Goal: Find specific page/section: Find specific page/section

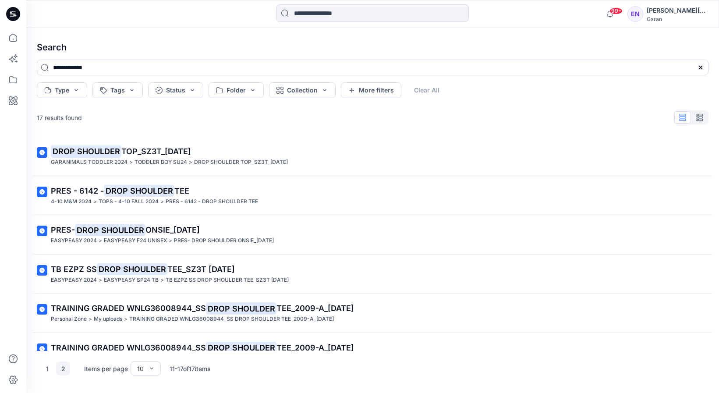
scroll to position [60, 0]
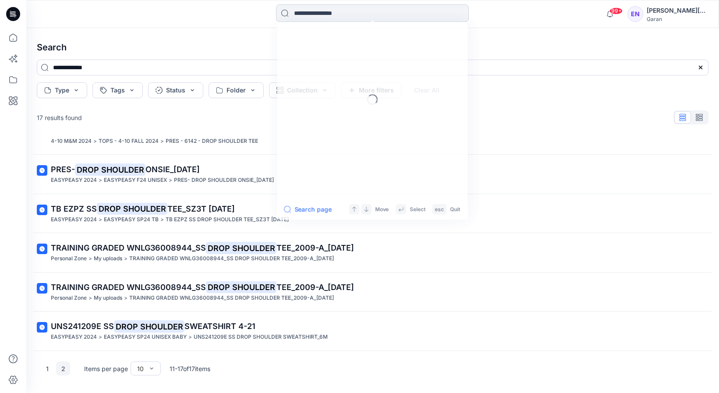
click at [330, 20] on input at bounding box center [372, 13] width 193 height 18
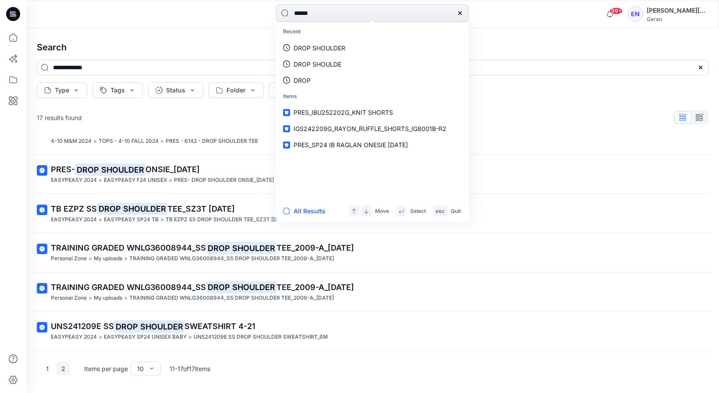
type input "*******"
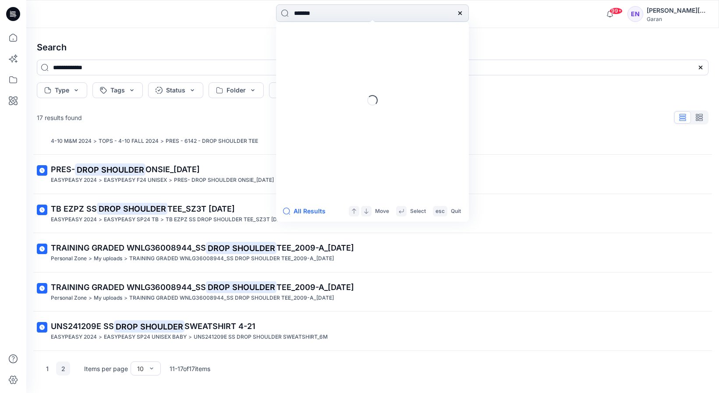
type input "*******"
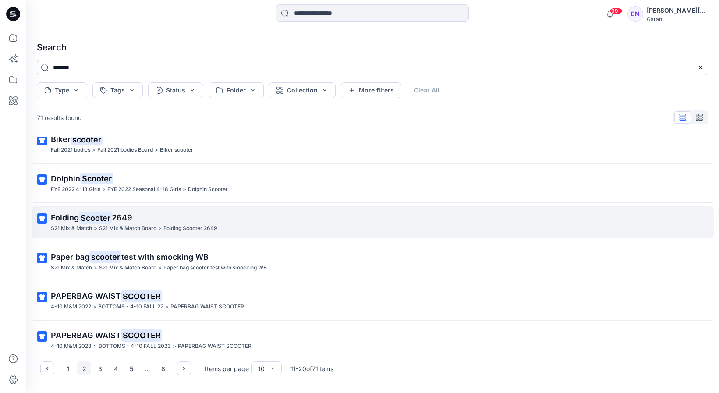
scroll to position [178, 0]
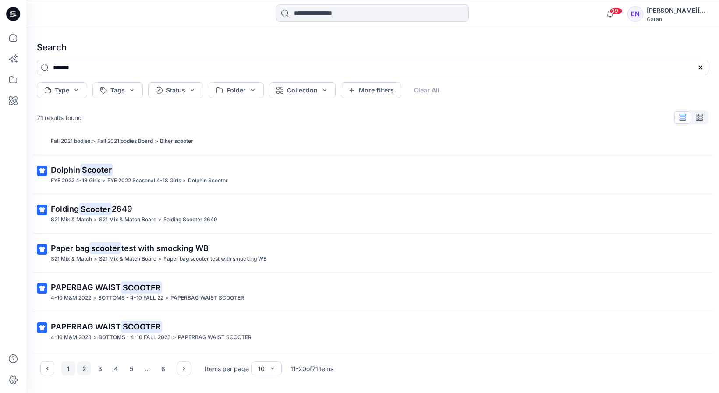
click at [69, 368] on button "1" at bounding box center [68, 368] width 14 height 14
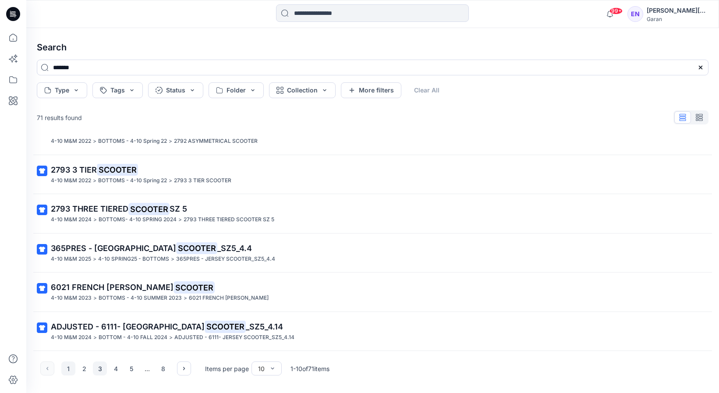
click at [100, 366] on button "3" at bounding box center [100, 368] width 14 height 14
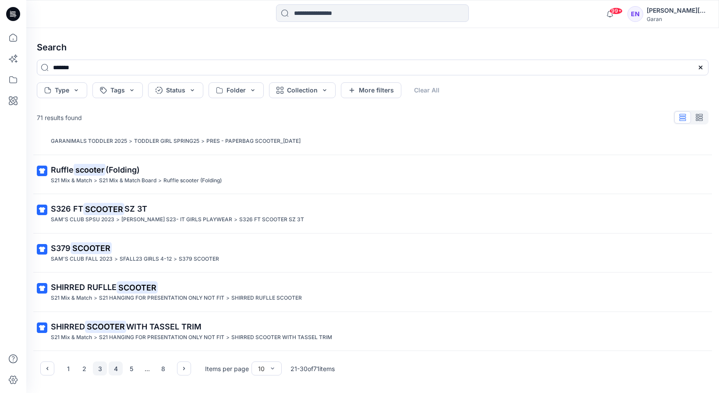
click at [114, 366] on button "4" at bounding box center [116, 368] width 14 height 14
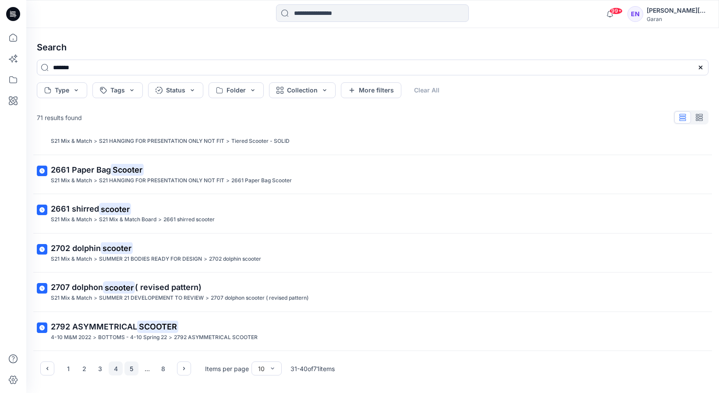
click at [131, 370] on button "5" at bounding box center [131, 368] width 14 height 14
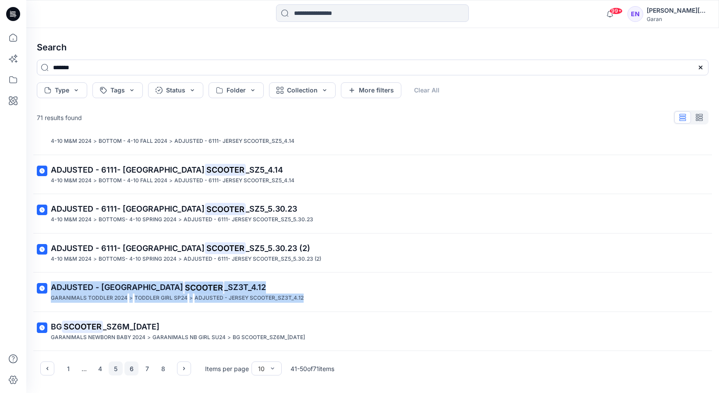
click at [130, 370] on button "6" at bounding box center [131, 368] width 14 height 14
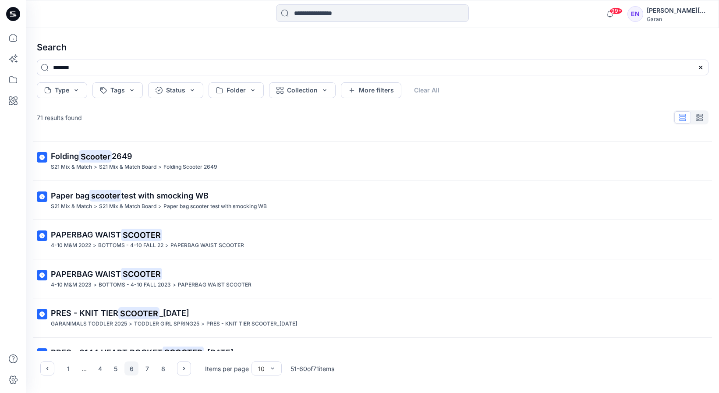
scroll to position [0, 0]
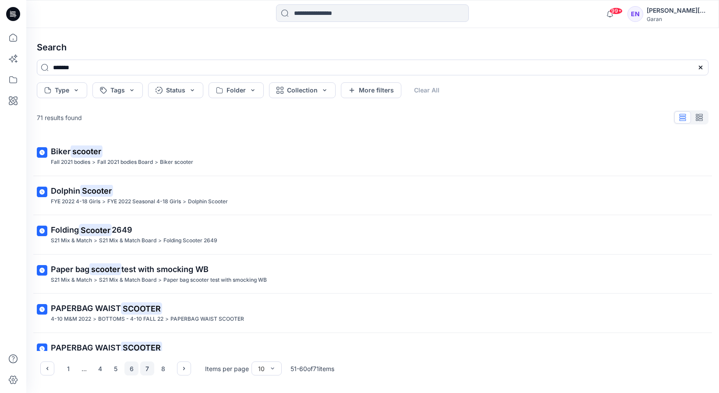
click at [145, 364] on button "7" at bounding box center [147, 368] width 14 height 14
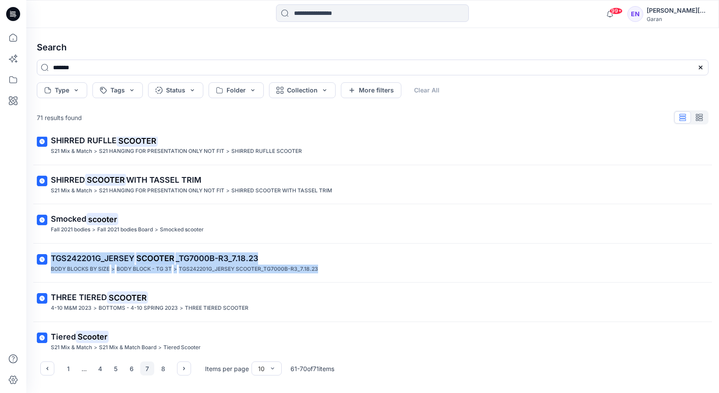
scroll to position [178, 0]
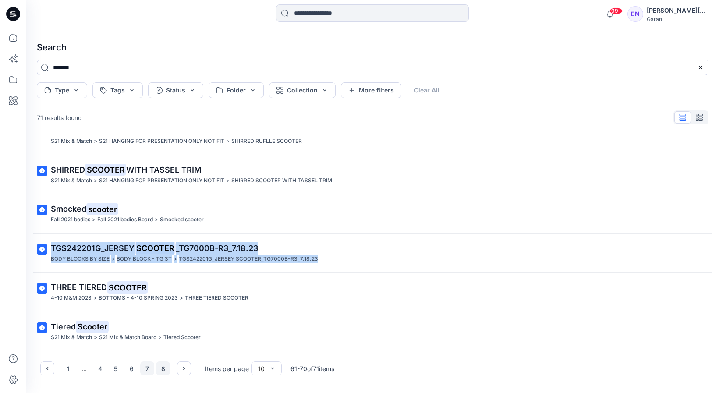
click at [160, 368] on button "8" at bounding box center [163, 368] width 14 height 14
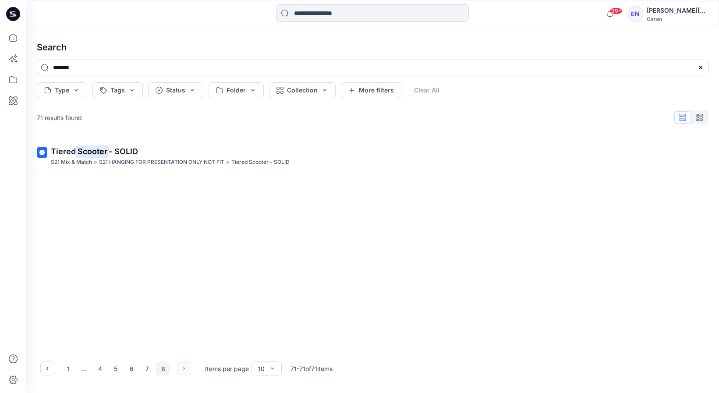
scroll to position [0, 0]
click at [318, 20] on input at bounding box center [372, 13] width 193 height 18
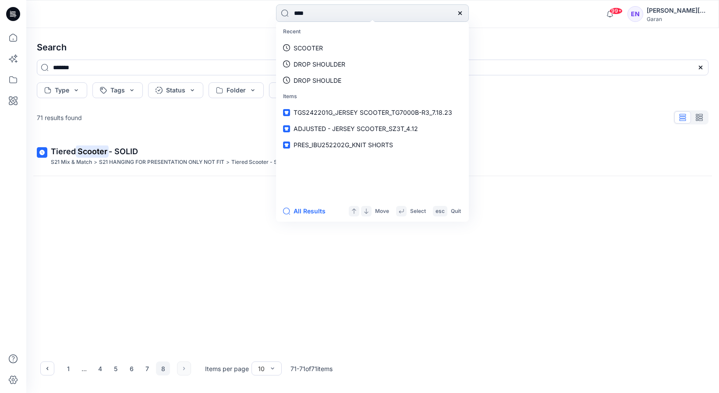
type input "*****"
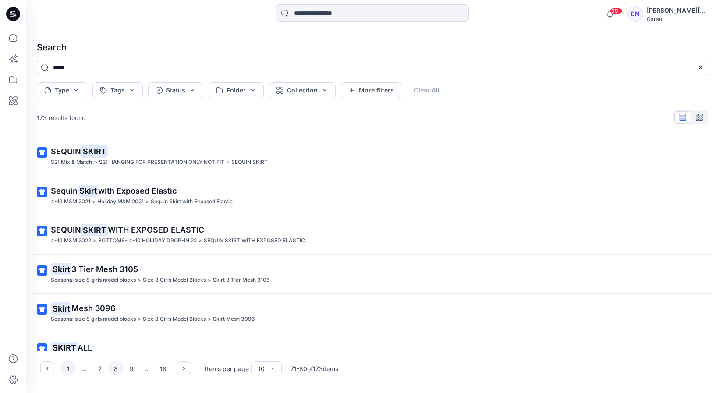
click at [71, 366] on button "1" at bounding box center [68, 368] width 14 height 14
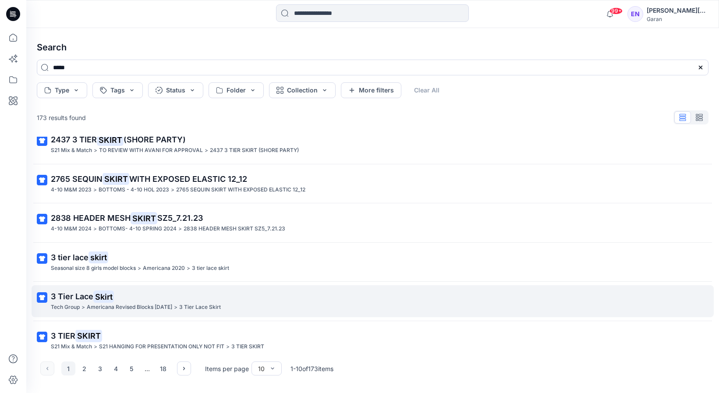
scroll to position [178, 0]
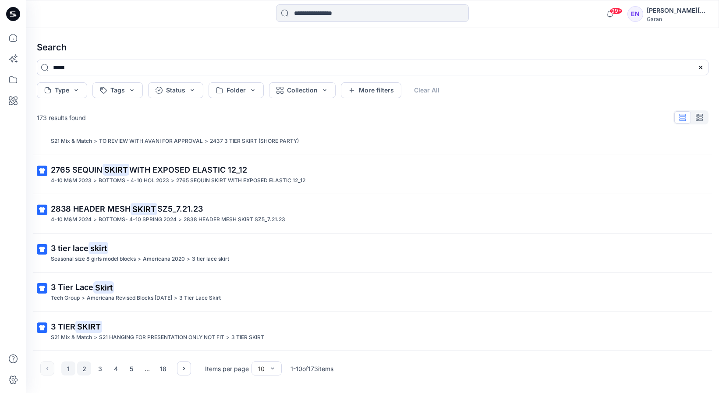
click at [79, 370] on button "2" at bounding box center [84, 368] width 14 height 14
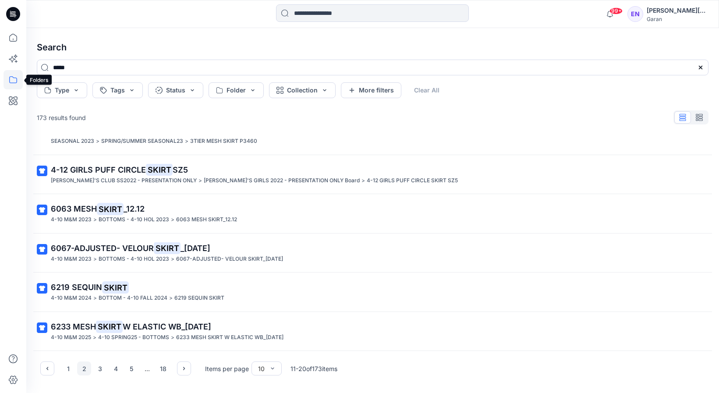
click at [12, 76] on icon at bounding box center [13, 79] width 8 height 7
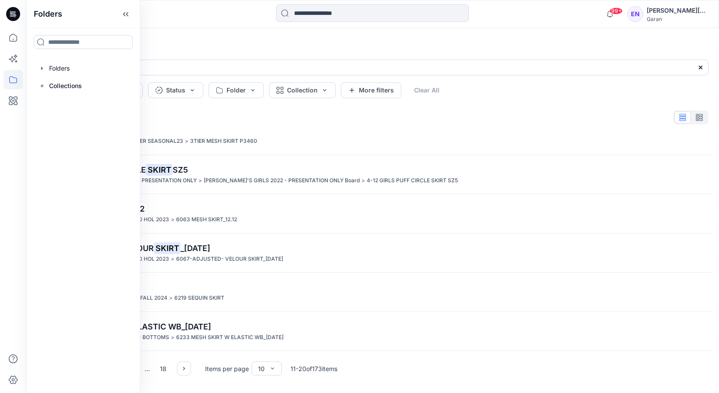
click at [96, 61] on div at bounding box center [83, 69] width 100 height 18
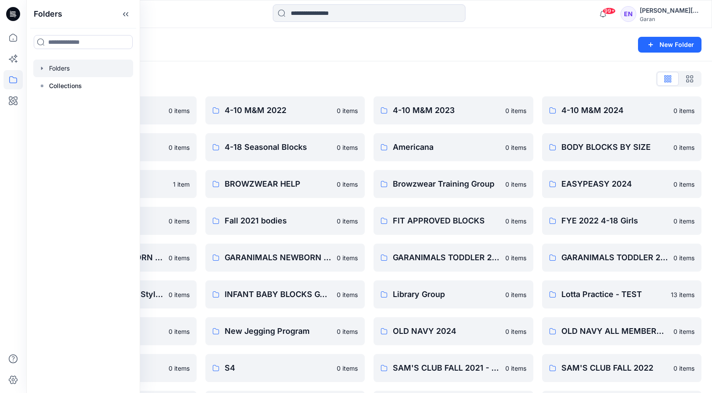
click at [400, 81] on div "Folders List" at bounding box center [369, 79] width 665 height 14
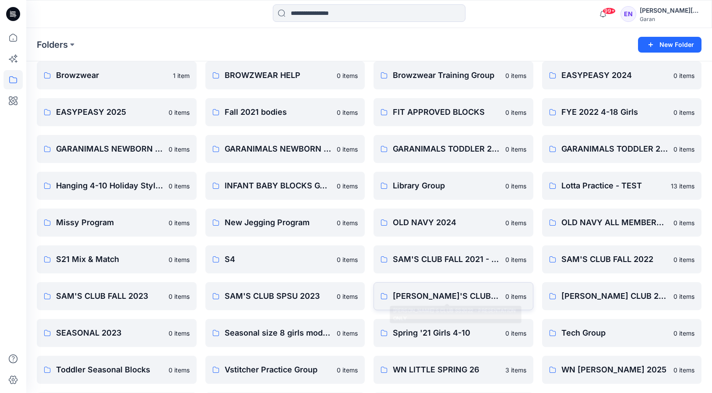
scroll to position [147, 0]
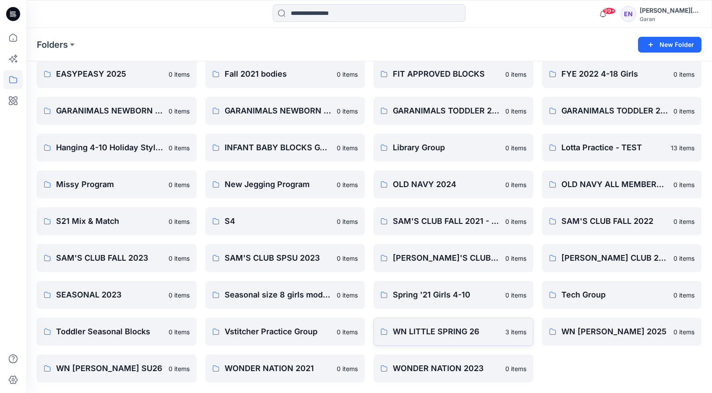
click at [498, 338] on link "WN LITTLE SPRING 26 3 items" at bounding box center [454, 332] width 160 height 28
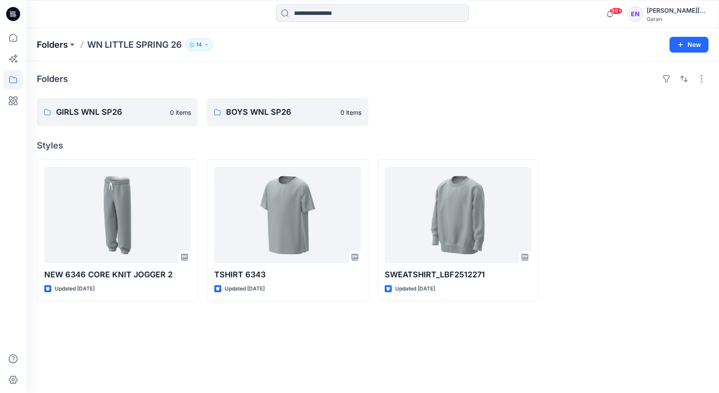
click at [61, 43] on p "Folders" at bounding box center [52, 45] width 31 height 12
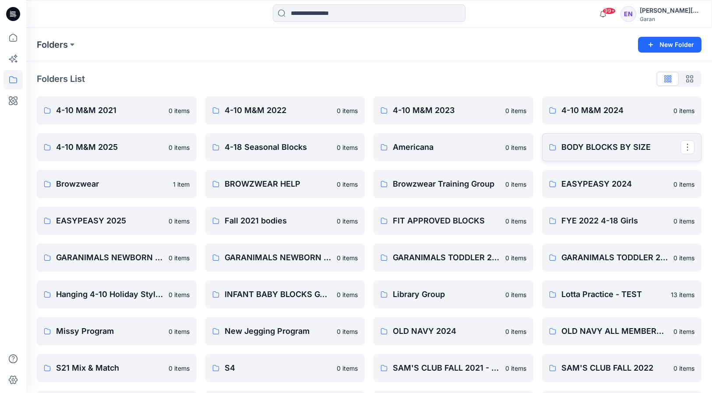
click at [631, 151] on p "BODY BLOCKS BY SIZE" at bounding box center [621, 147] width 120 height 12
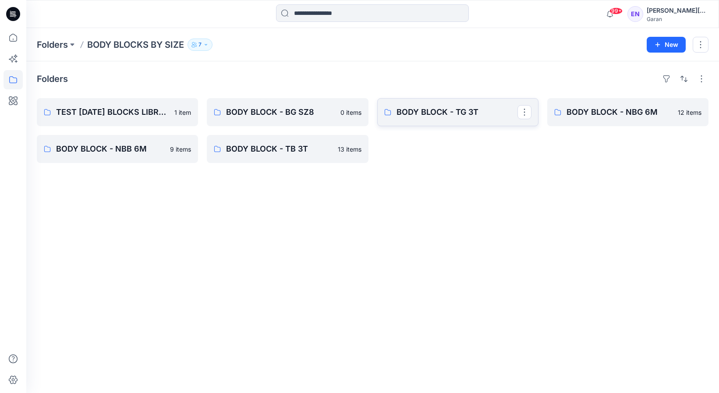
click at [430, 107] on p "BODY BLOCK - TG 3T" at bounding box center [456, 112] width 121 height 12
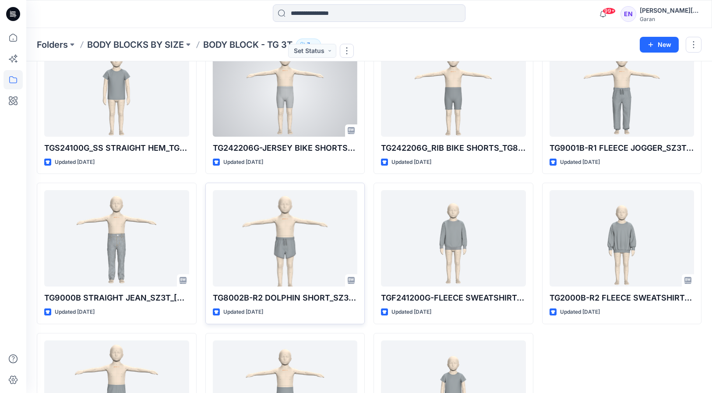
scroll to position [607, 0]
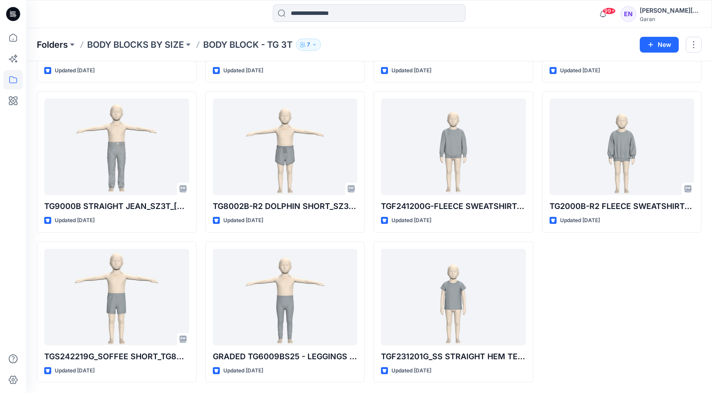
click at [55, 42] on p "Folders" at bounding box center [52, 45] width 31 height 12
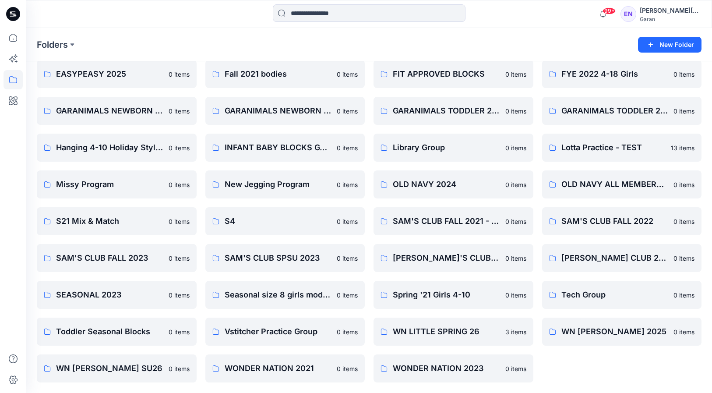
scroll to position [147, 0]
click at [131, 334] on p "Toddler Seasonal Blocks" at bounding box center [116, 331] width 120 height 12
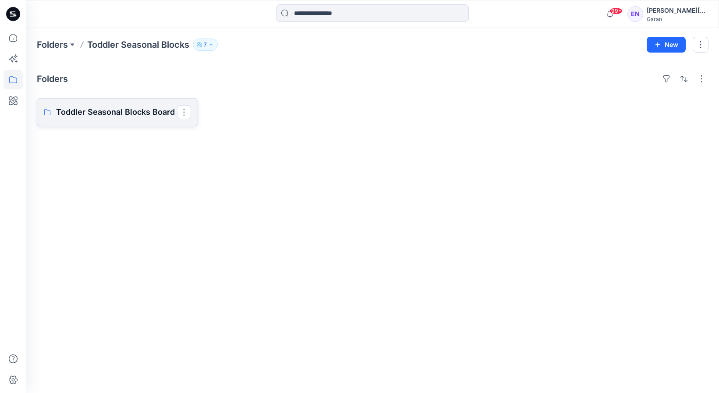
click at [105, 105] on link "Toddler Seasonal Blocks Board" at bounding box center [117, 112] width 161 height 28
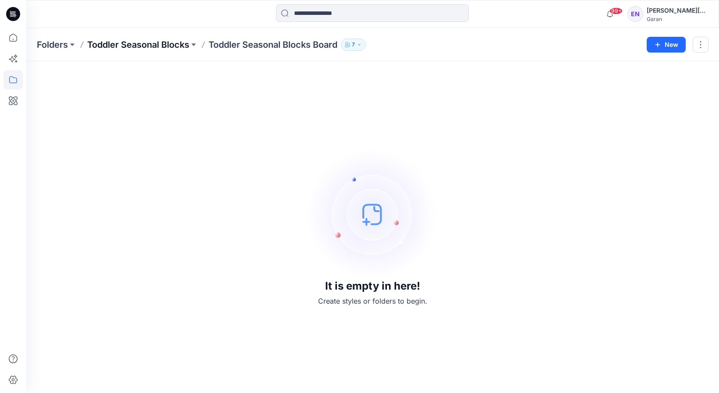
click at [125, 41] on p "Toddler Seasonal Blocks" at bounding box center [138, 45] width 102 height 12
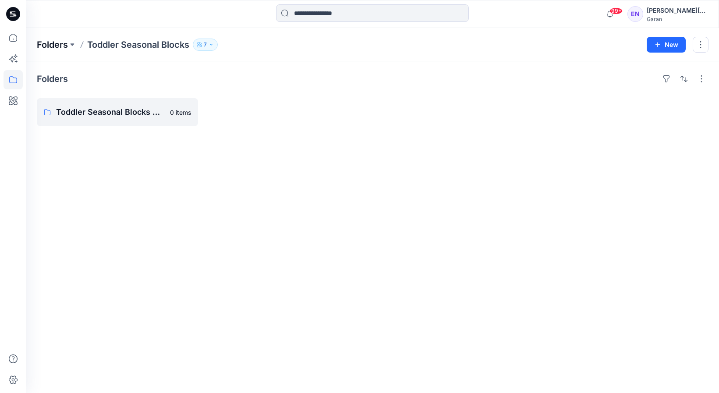
click at [60, 40] on p "Folders" at bounding box center [52, 45] width 31 height 12
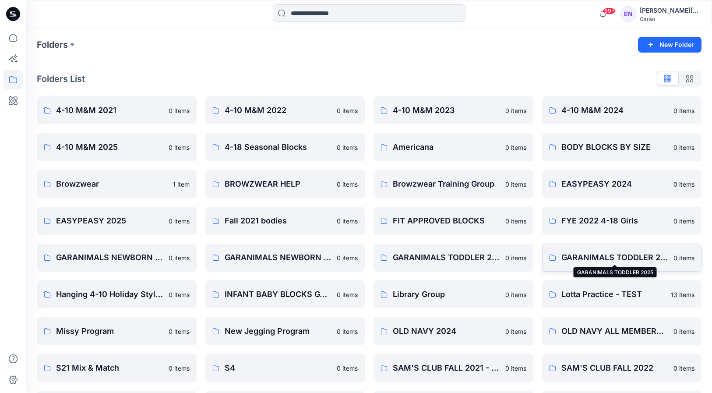
click at [625, 252] on p "GARANIMALS TODDLER 2025" at bounding box center [614, 257] width 107 height 12
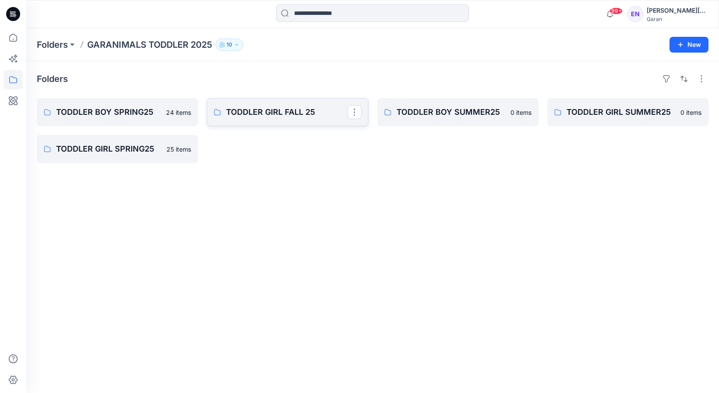
click at [266, 115] on p "TODDLER GIRL FALL 25" at bounding box center [286, 112] width 121 height 12
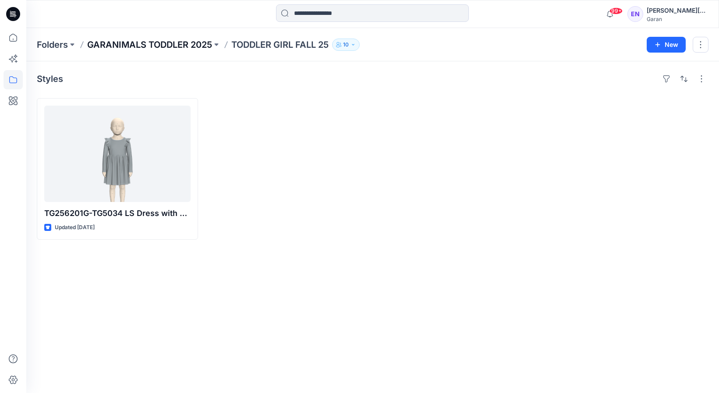
click at [176, 40] on p "GARANIMALS TODDLER 2025" at bounding box center [149, 45] width 125 height 12
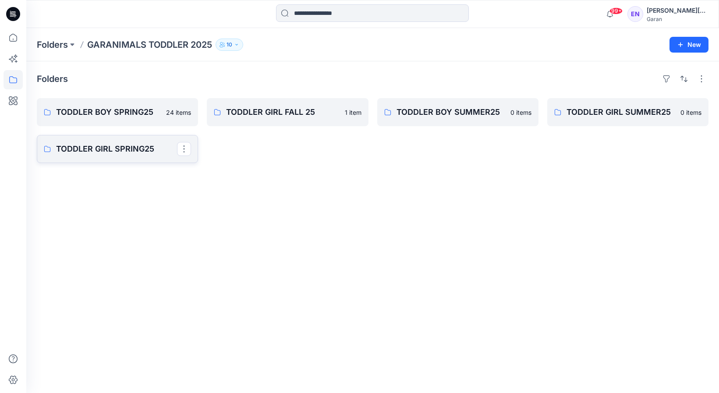
click at [134, 145] on p "TODDLER GIRL SPRING25" at bounding box center [116, 149] width 121 height 12
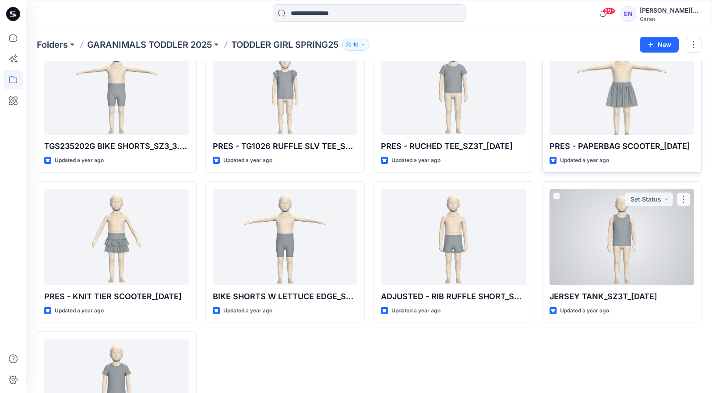
scroll to position [567, 0]
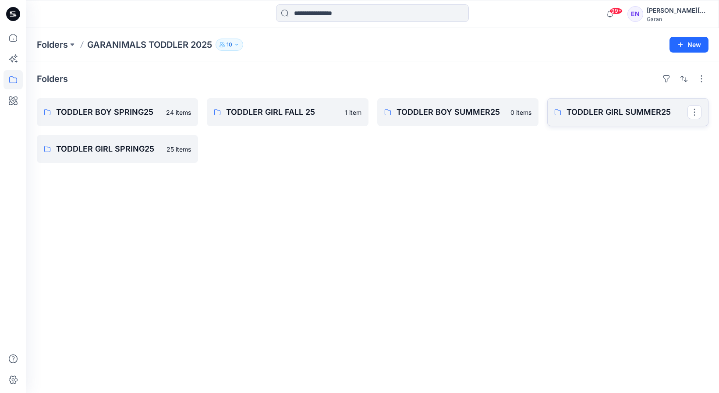
click at [611, 117] on p "TODDLER GIRL SUMMER25" at bounding box center [626, 112] width 121 height 12
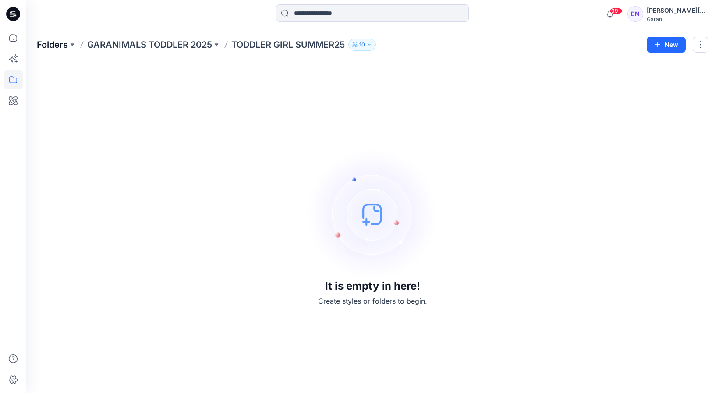
click at [57, 42] on p "Folders" at bounding box center [52, 45] width 31 height 12
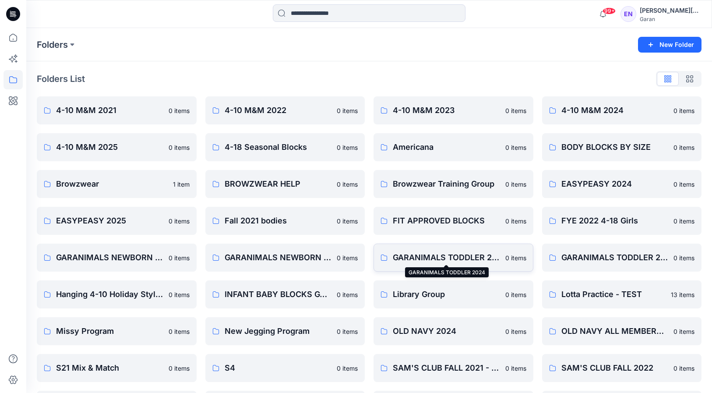
click at [438, 258] on p "GARANIMALS TODDLER 2024" at bounding box center [446, 257] width 107 height 12
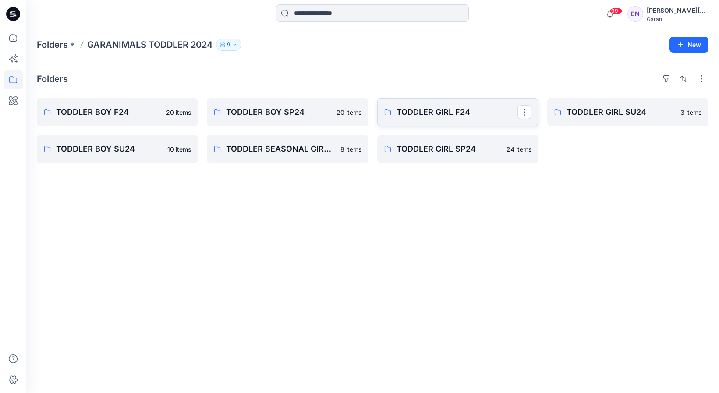
click at [429, 110] on p "TODDLER GIRL F24" at bounding box center [456, 112] width 121 height 12
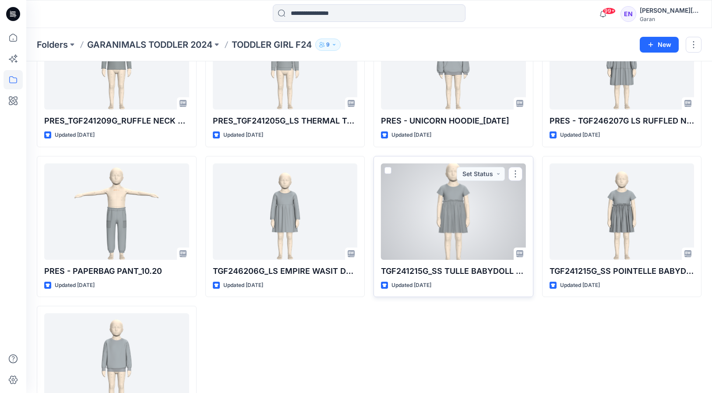
scroll to position [702, 0]
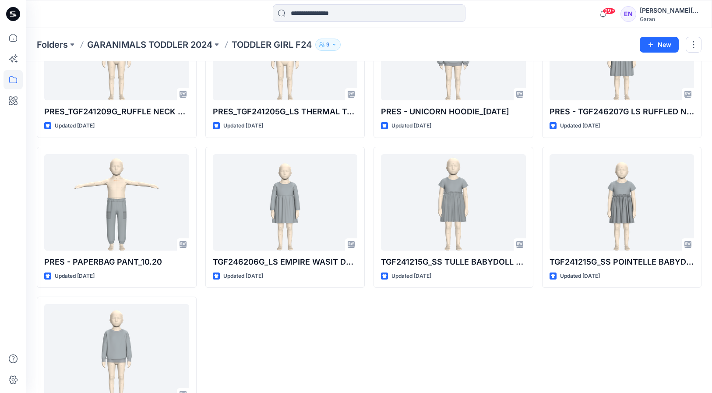
click at [145, 41] on p "GARANIMALS TODDLER 2024" at bounding box center [149, 45] width 125 height 12
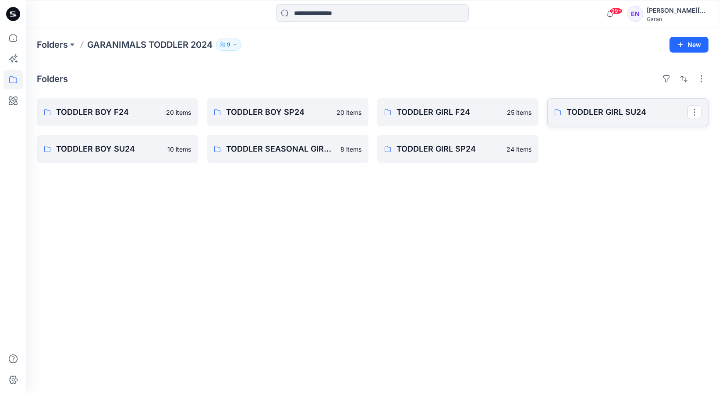
click at [577, 106] on p "TODDLER GIRL SU24" at bounding box center [626, 112] width 121 height 12
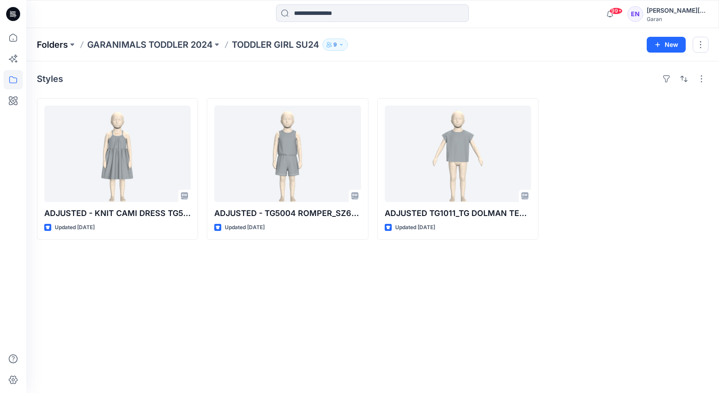
click at [60, 42] on p "Folders" at bounding box center [52, 45] width 31 height 12
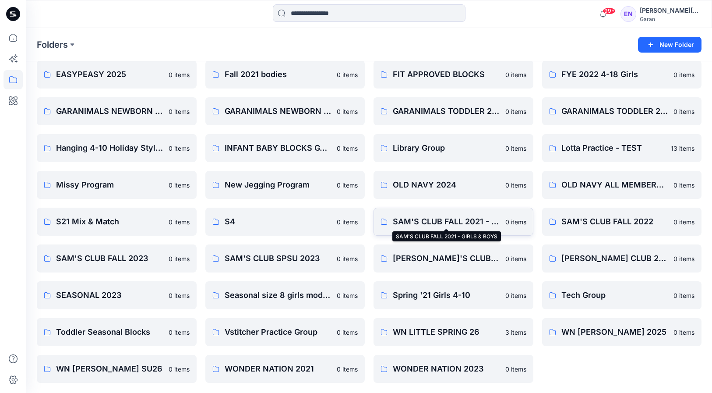
scroll to position [147, 0]
click at [350, 13] on input at bounding box center [369, 13] width 193 height 18
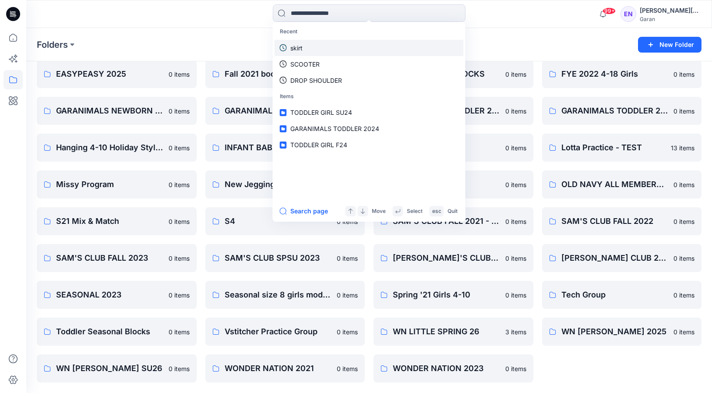
click at [332, 47] on link "skirt" at bounding box center [369, 48] width 189 height 16
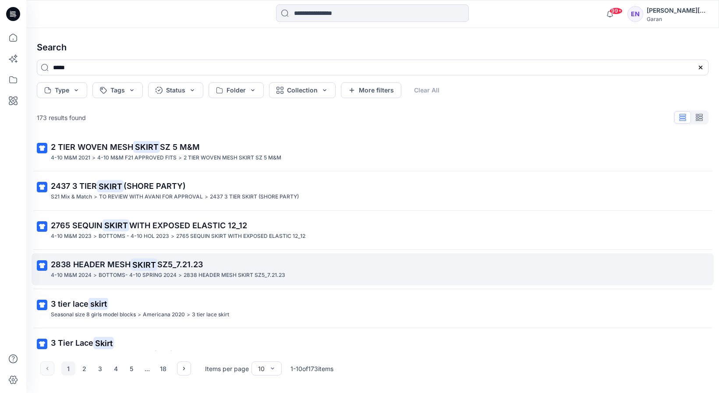
scroll to position [178, 0]
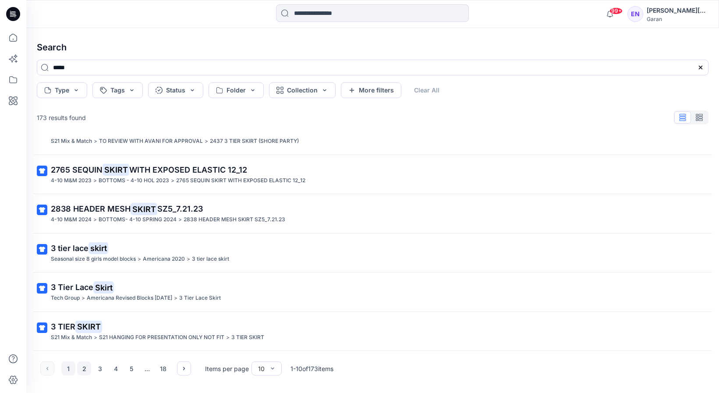
click at [85, 367] on button "2" at bounding box center [84, 368] width 14 height 14
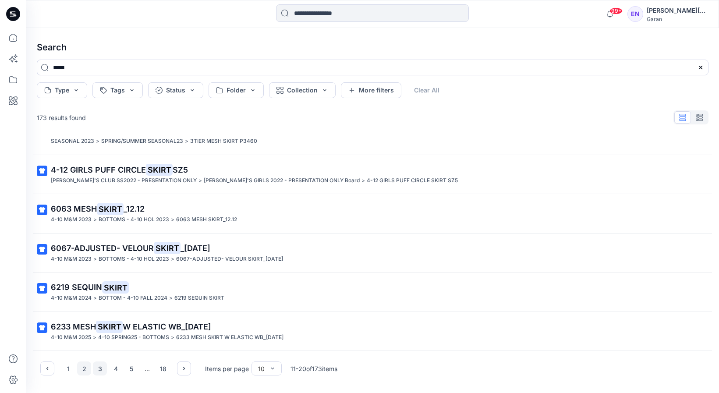
click at [101, 369] on button "3" at bounding box center [100, 368] width 14 height 14
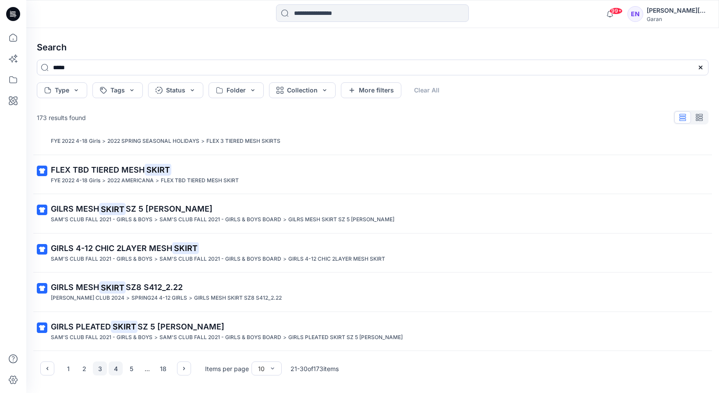
click at [113, 367] on button "4" at bounding box center [116, 368] width 14 height 14
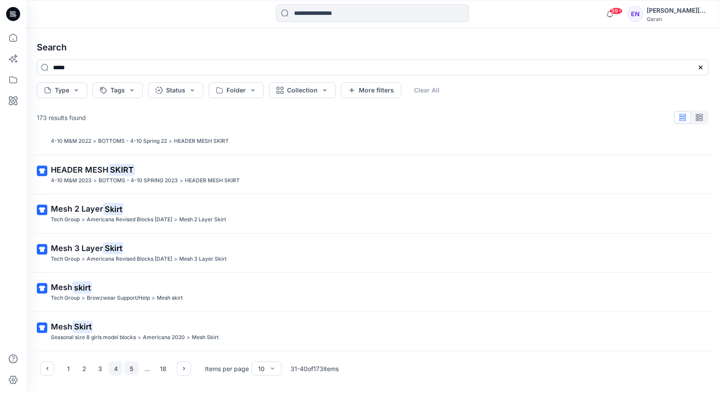
click at [127, 364] on button "5" at bounding box center [131, 368] width 14 height 14
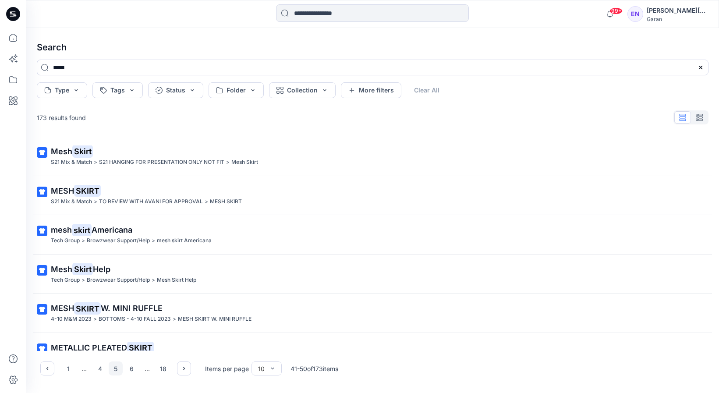
scroll to position [0, 0]
click at [133, 367] on button "6" at bounding box center [131, 368] width 14 height 14
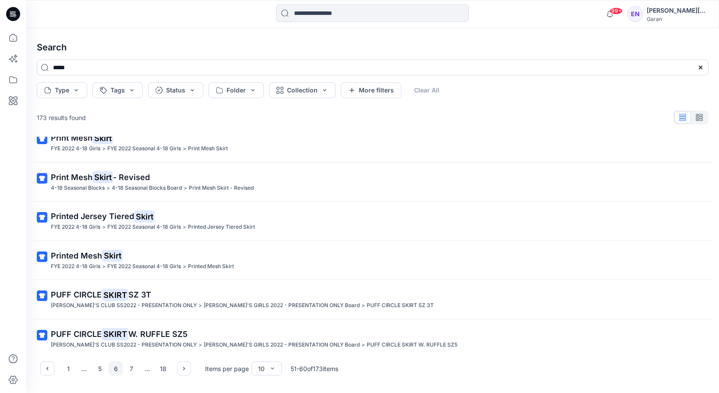
scroll to position [178, 0]
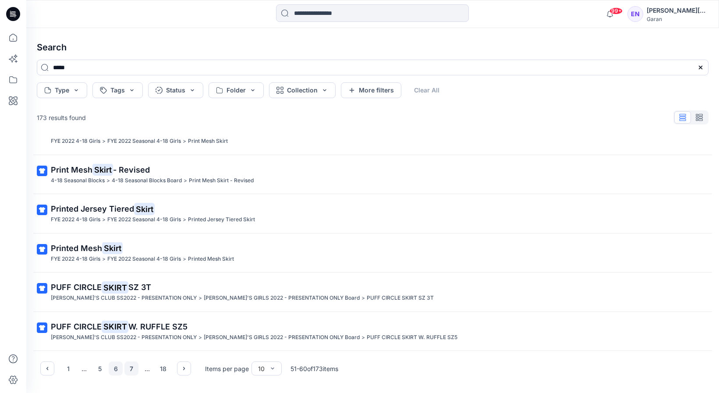
click at [130, 367] on button "7" at bounding box center [131, 368] width 14 height 14
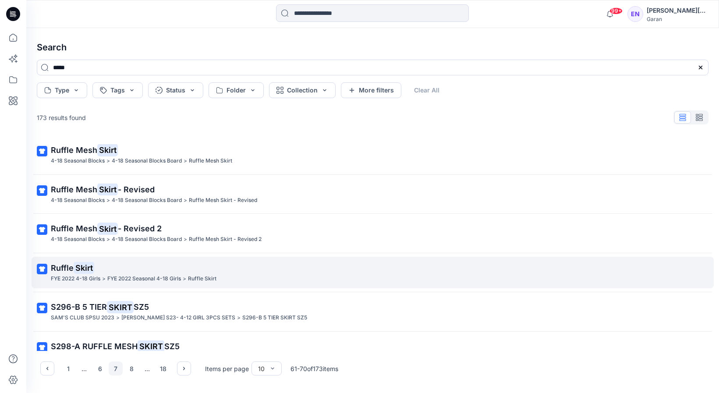
scroll to position [0, 0]
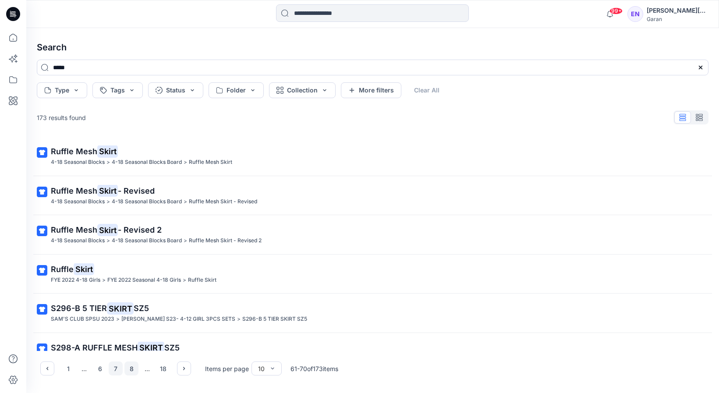
click at [132, 365] on button "8" at bounding box center [131, 368] width 14 height 14
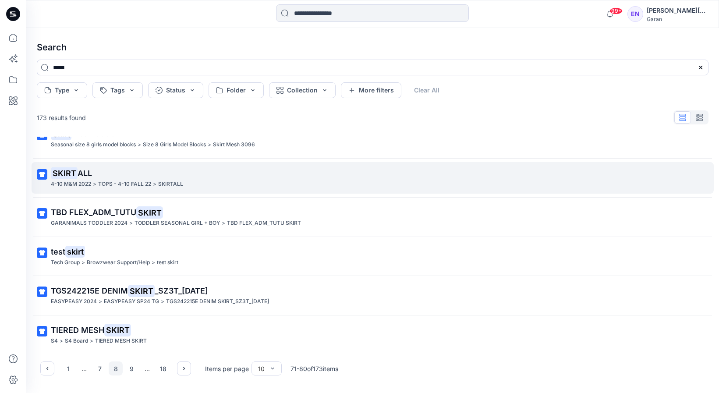
scroll to position [178, 0]
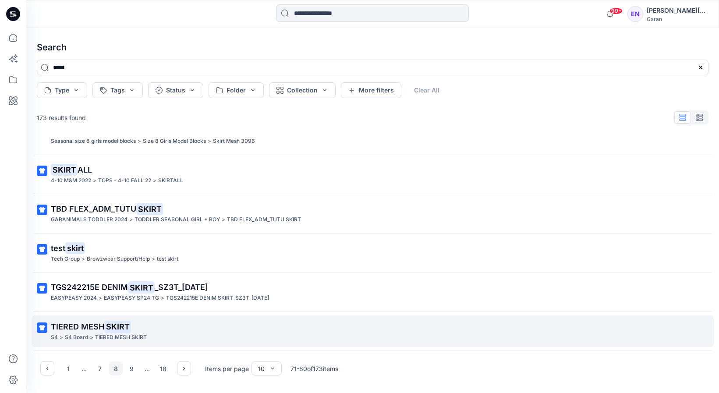
click at [121, 323] on mark "SKIRT" at bounding box center [117, 326] width 27 height 12
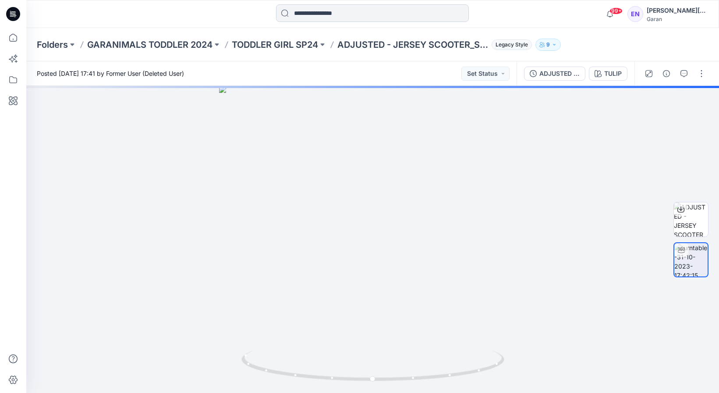
click at [332, 17] on input at bounding box center [372, 13] width 193 height 18
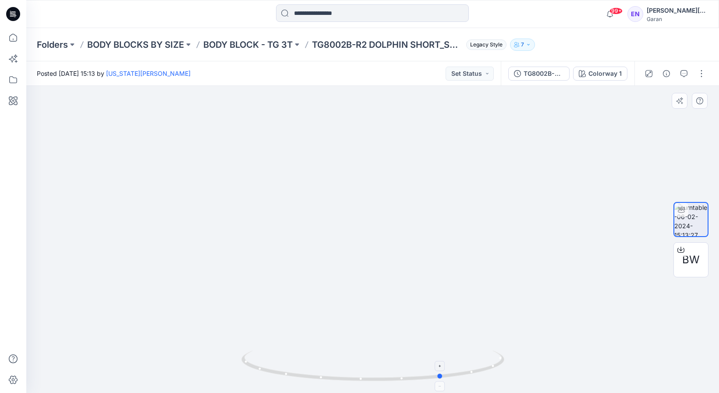
drag, startPoint x: 371, startPoint y: 380, endPoint x: 461, endPoint y: 364, distance: 91.7
click at [461, 364] on icon at bounding box center [373, 366] width 265 height 33
click at [461, 364] on icon at bounding box center [460, 363] width 5 height 5
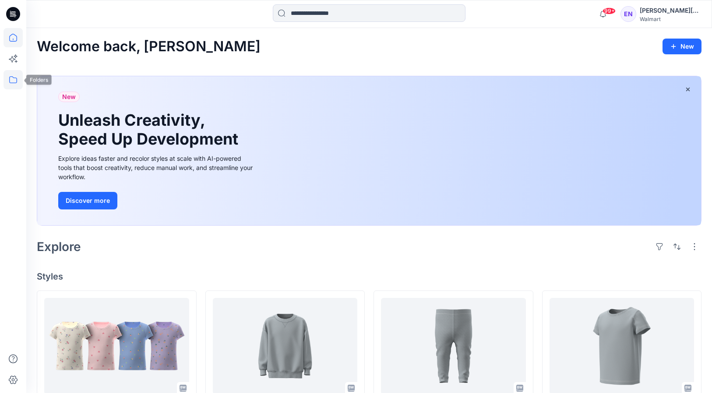
click at [17, 79] on icon at bounding box center [13, 79] width 19 height 19
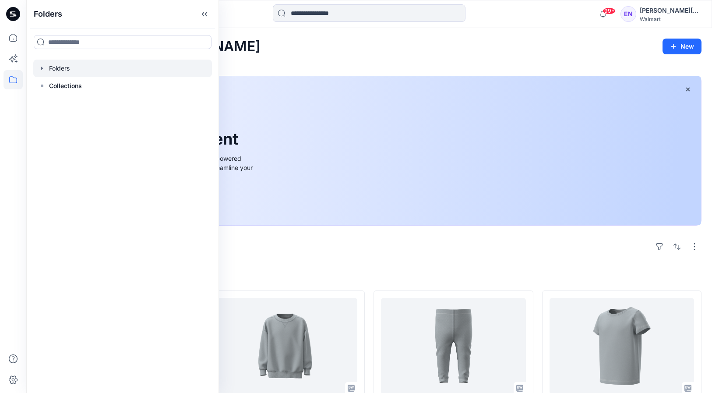
click at [93, 66] on div at bounding box center [122, 69] width 179 height 18
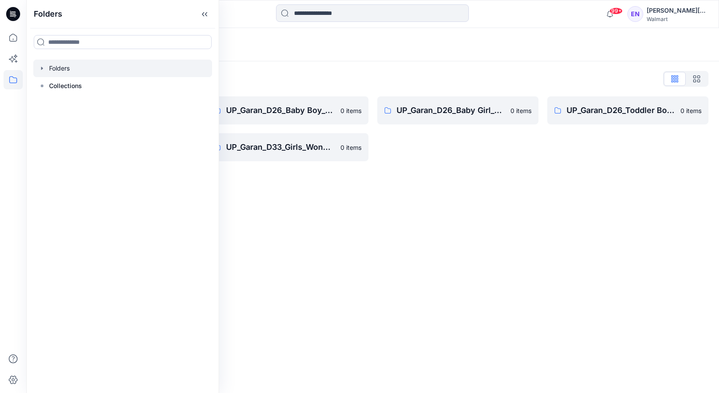
click at [405, 186] on div "Folders Folders List UP_Garan [PERSON_NAME] 0 items UP_Garan_D26_Toddler Girl_W…" at bounding box center [372, 210] width 692 height 365
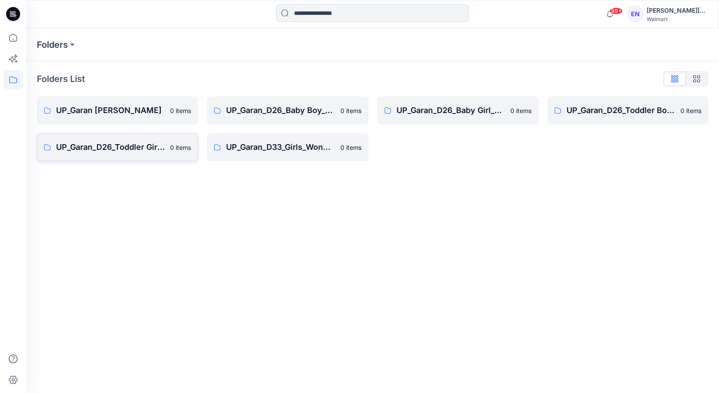
click at [143, 144] on p "UP_Garan_D26_Toddler Girl_Wonder_Nation" at bounding box center [110, 147] width 109 height 12
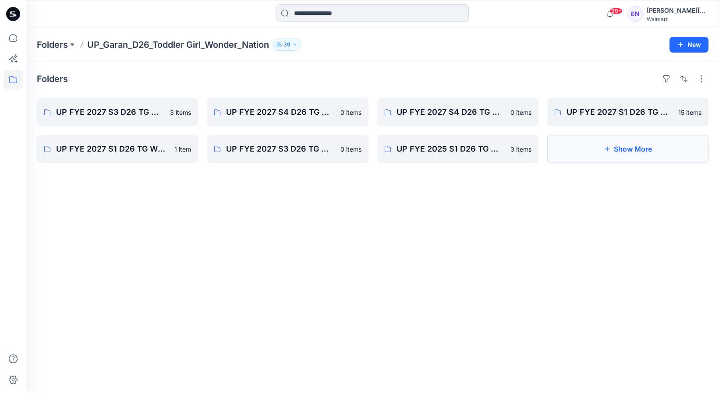
click at [630, 153] on button "Show More" at bounding box center [627, 149] width 161 height 28
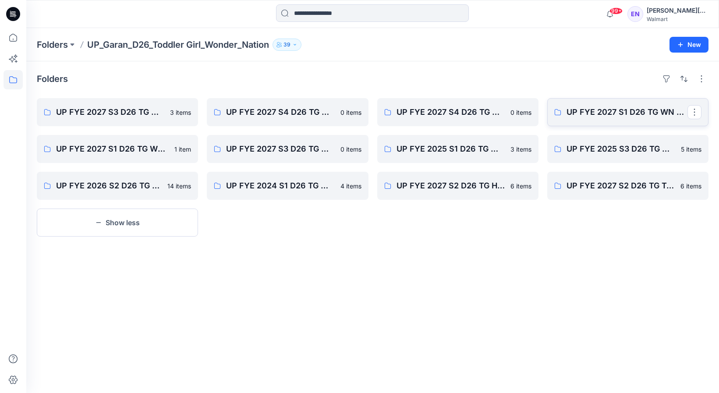
click at [618, 105] on link "UP FYE 2027 S1 D26 TG WN Table Garan" at bounding box center [627, 112] width 161 height 28
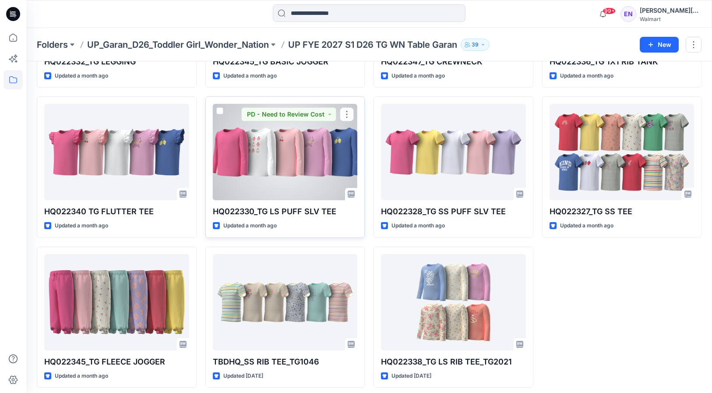
scroll to position [307, 0]
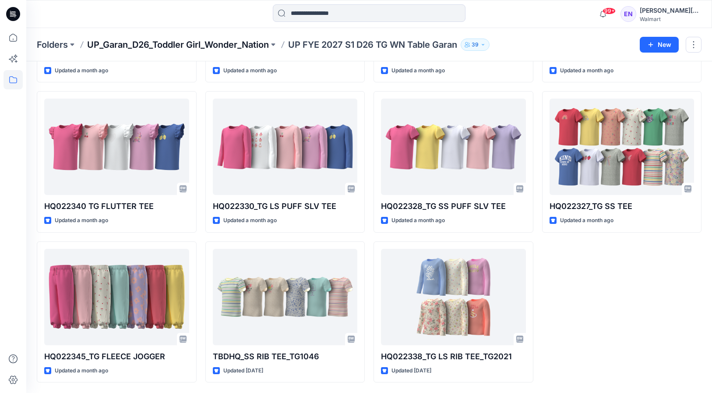
click at [145, 40] on p "UP_Garan_D26_Toddler Girl_Wonder_Nation" at bounding box center [178, 45] width 182 height 12
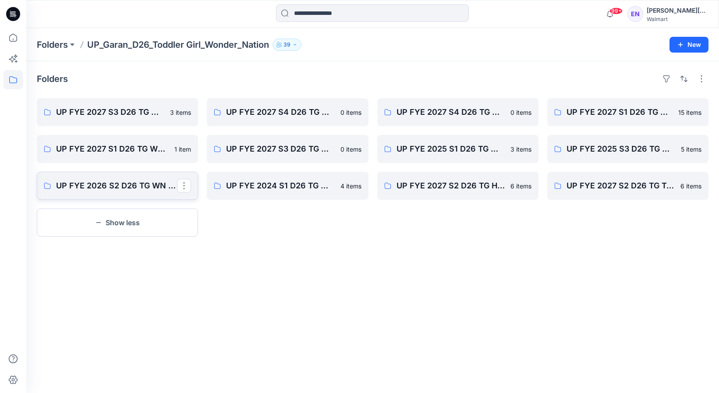
click at [118, 185] on p "UP FYE 2026 S2 D26 TG WN Garan" at bounding box center [116, 186] width 121 height 12
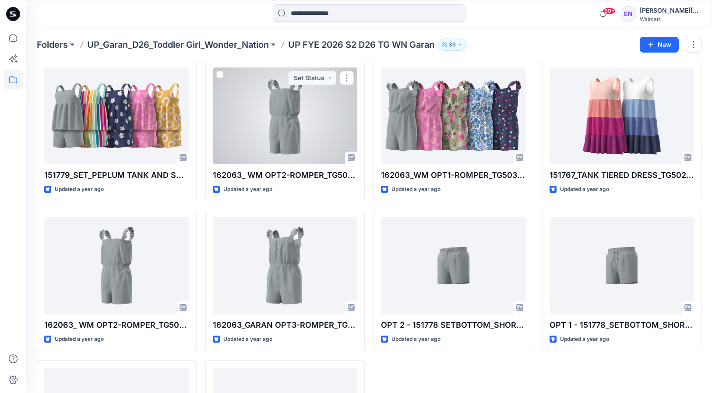
scroll to position [307, 0]
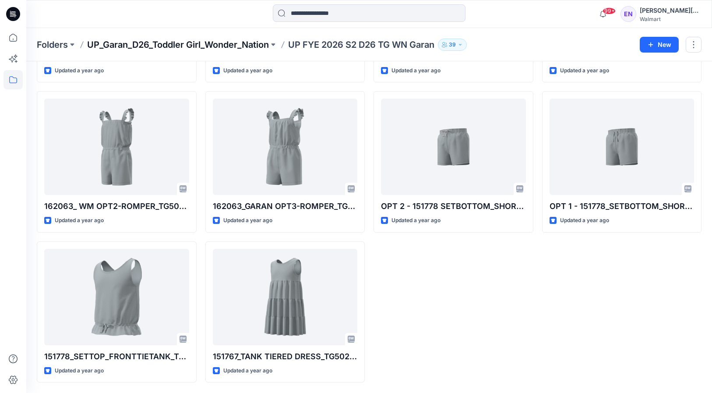
click at [166, 49] on p "UP_Garan_D26_Toddler Girl_Wonder_Nation" at bounding box center [178, 45] width 182 height 12
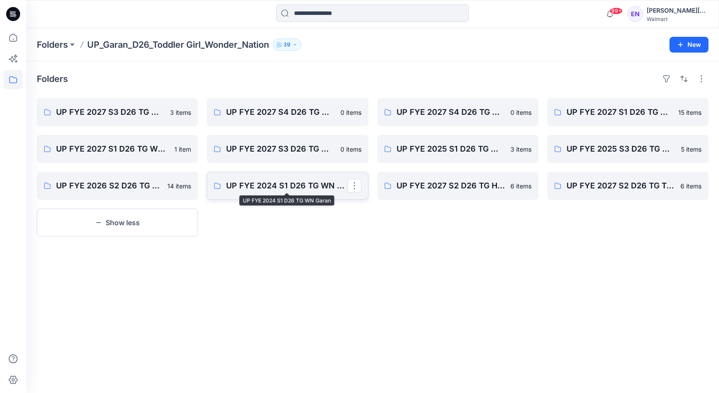
click at [290, 182] on p "UP FYE 2024 S1 D26 TG WN Garan" at bounding box center [286, 186] width 121 height 12
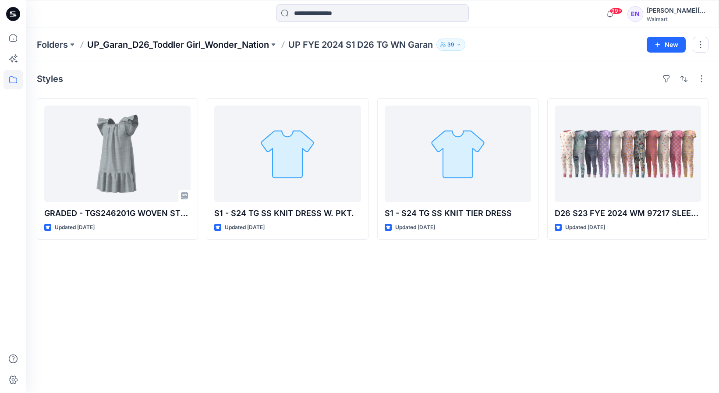
click at [187, 46] on p "UP_Garan_D26_Toddler Girl_Wonder_Nation" at bounding box center [178, 45] width 182 height 12
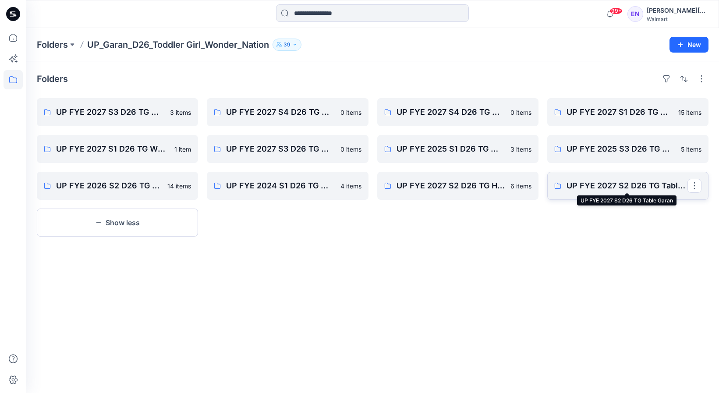
click at [593, 189] on p "UP FYE 2027 S2 D26 TG Table Garan" at bounding box center [626, 186] width 121 height 12
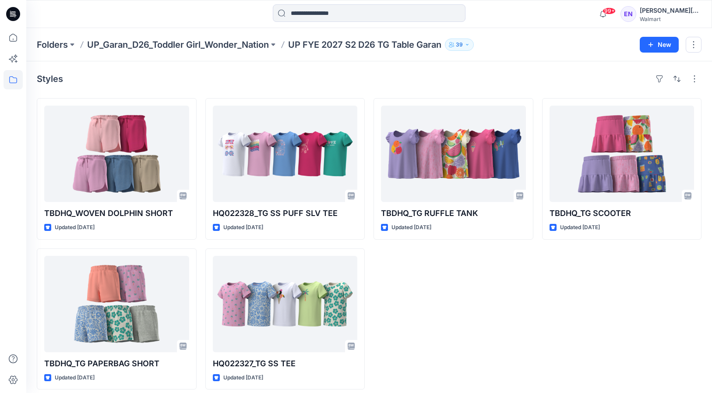
click at [244, 37] on div "Folders UP_Garan_D26_Toddler Girl_Wonder_Nation UP FYE 2027 S2 D26 TG Table Gar…" at bounding box center [369, 44] width 686 height 33
click at [239, 42] on p "UP_Garan_D26_Toddler Girl_Wonder_Nation" at bounding box center [178, 45] width 182 height 12
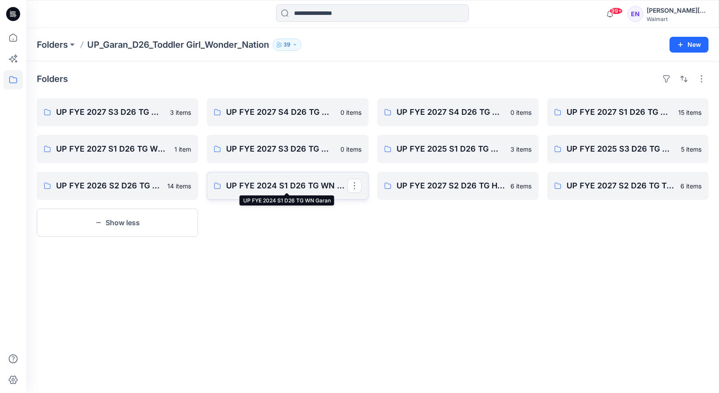
click at [320, 191] on p "UP FYE 2024 S1 D26 TG WN Garan" at bounding box center [286, 186] width 121 height 12
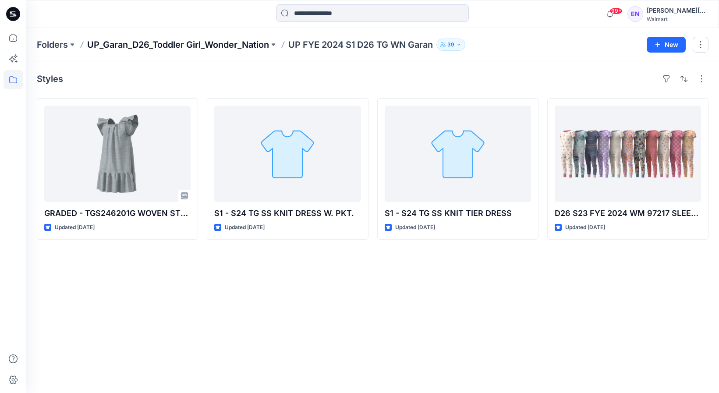
click at [165, 46] on p "UP_Garan_D26_Toddler Girl_Wonder_Nation" at bounding box center [178, 45] width 182 height 12
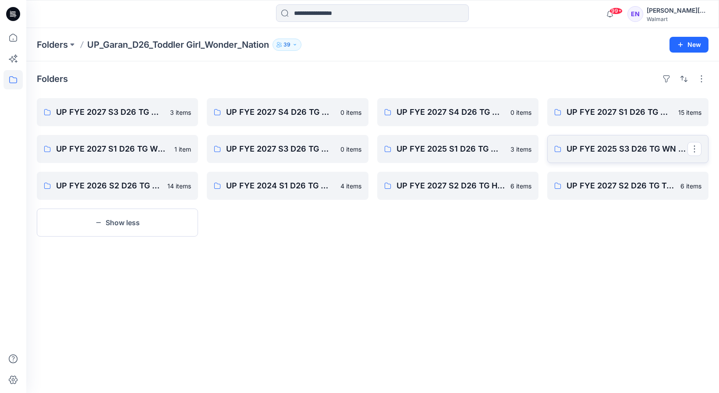
click at [617, 160] on link "UP FYE 2025 S3 D26 TG WN Garan" at bounding box center [627, 149] width 161 height 28
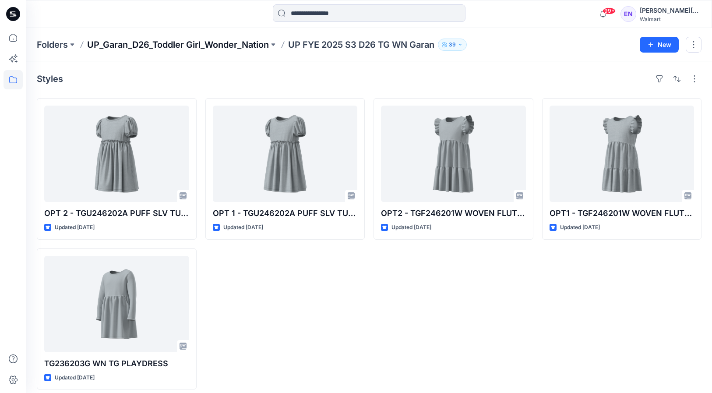
click at [215, 45] on p "UP_Garan_D26_Toddler Girl_Wonder_Nation" at bounding box center [178, 45] width 182 height 12
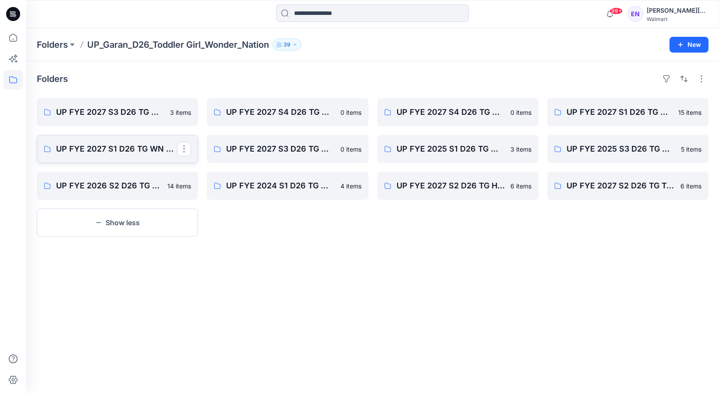
click at [148, 147] on p "UP FYE 2027 S1 D26 TG WN Hanging Garan" at bounding box center [116, 149] width 121 height 12
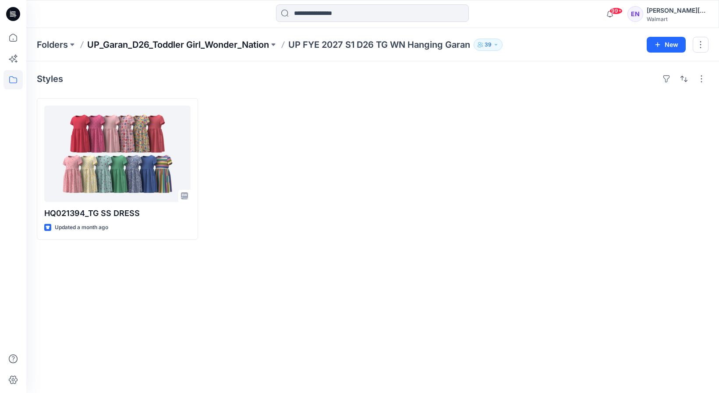
click at [140, 46] on p "UP_Garan_D26_Toddler Girl_Wonder_Nation" at bounding box center [178, 45] width 182 height 12
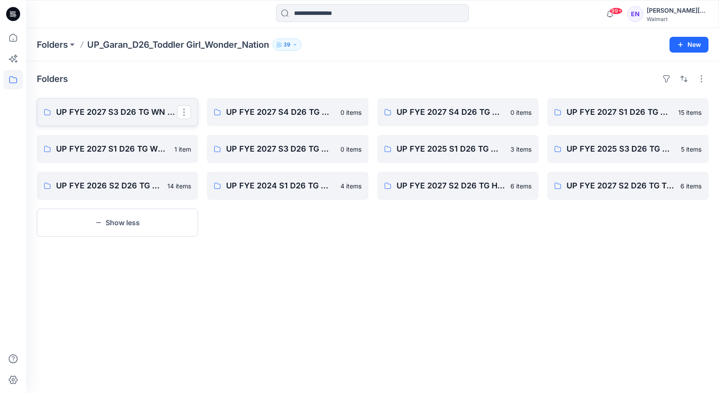
click at [117, 115] on p "UP FYE 2027 S3 D26 TG WN Table Garan" at bounding box center [116, 112] width 121 height 12
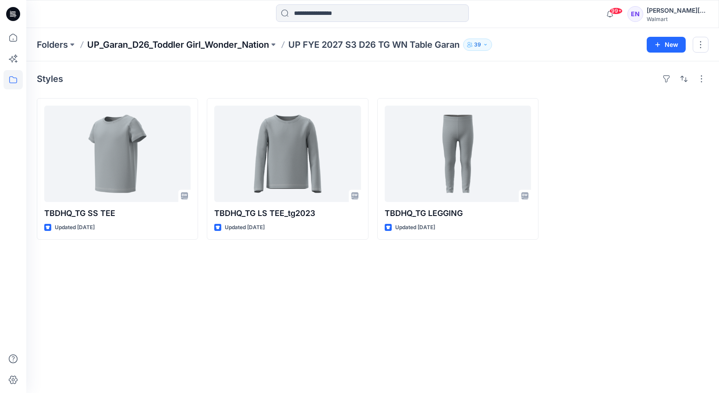
click at [165, 42] on p "UP_Garan_D26_Toddler Girl_Wonder_Nation" at bounding box center [178, 45] width 182 height 12
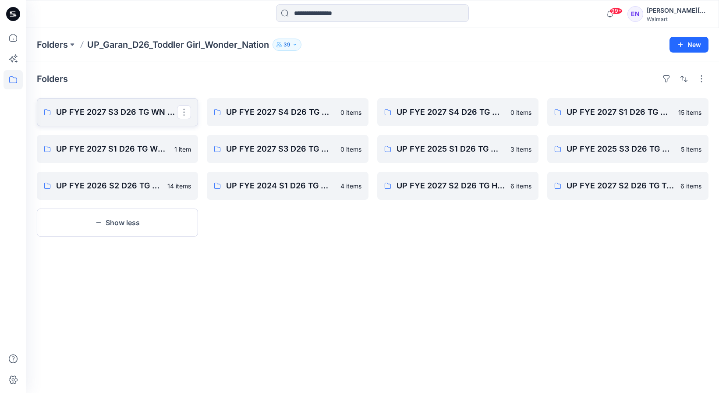
click at [159, 121] on link "UP FYE 2027 S3 D26 TG WN Table Garan" at bounding box center [117, 112] width 161 height 28
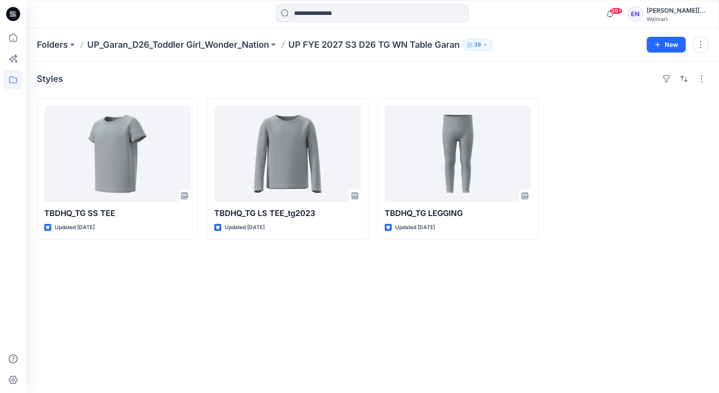
click at [211, 46] on p "UP_Garan_D26_Toddler Girl_Wonder_Nation" at bounding box center [178, 45] width 182 height 12
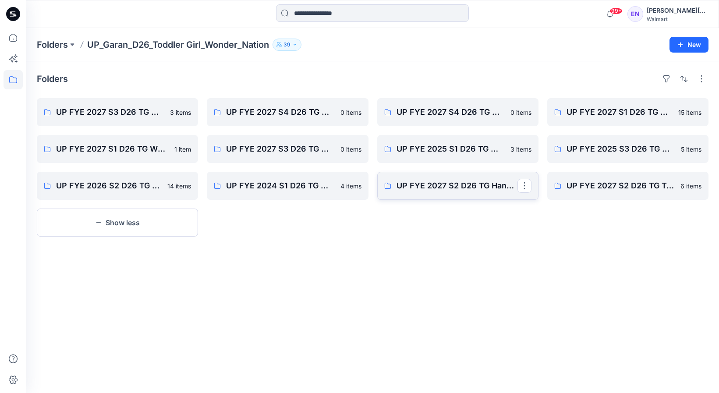
click at [473, 198] on link "UP FYE 2027 S2 D26 TG Hanging Garan" at bounding box center [457, 186] width 161 height 28
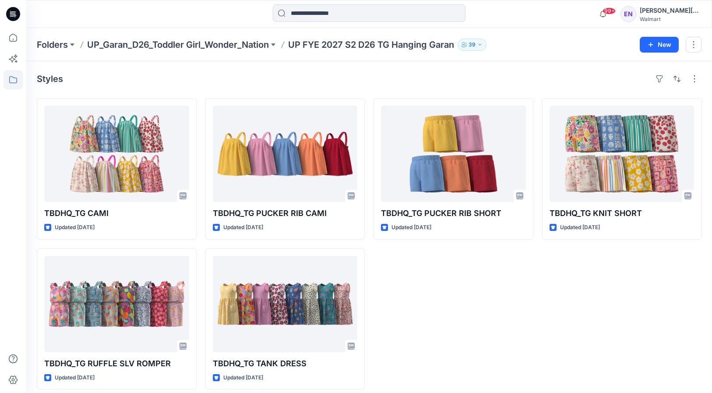
click at [173, 45] on p "UP_Garan_D26_Toddler Girl_Wonder_Nation" at bounding box center [178, 45] width 182 height 12
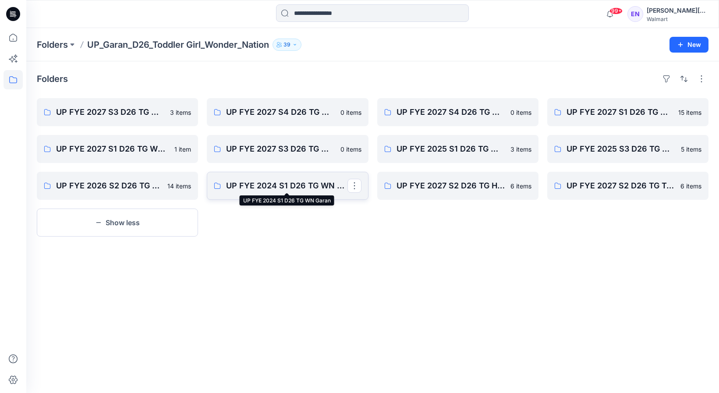
click at [304, 184] on p "UP FYE 2024 S1 D26 TG WN Garan" at bounding box center [286, 186] width 121 height 12
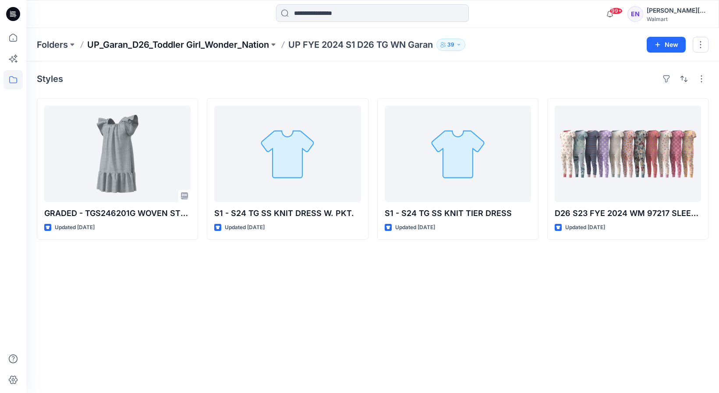
click at [180, 39] on p "UP_Garan_D26_Toddler Girl_Wonder_Nation" at bounding box center [178, 45] width 182 height 12
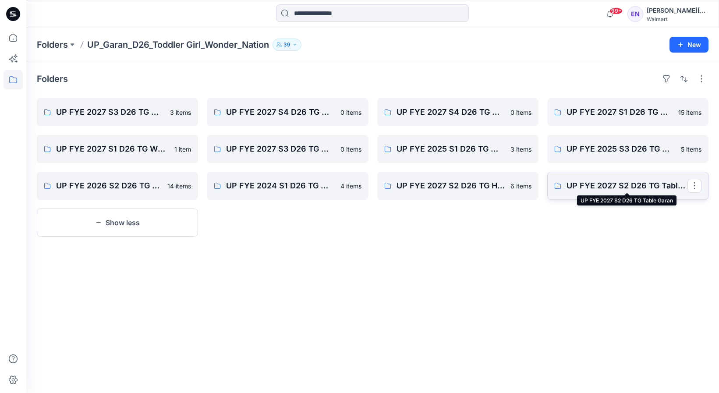
click at [592, 181] on p "UP FYE 2027 S2 D26 TG Table Garan" at bounding box center [626, 186] width 121 height 12
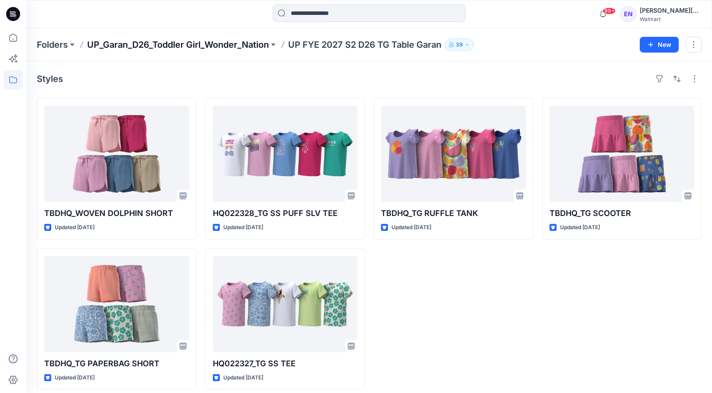
click at [194, 43] on p "UP_Garan_D26_Toddler Girl_Wonder_Nation" at bounding box center [178, 45] width 182 height 12
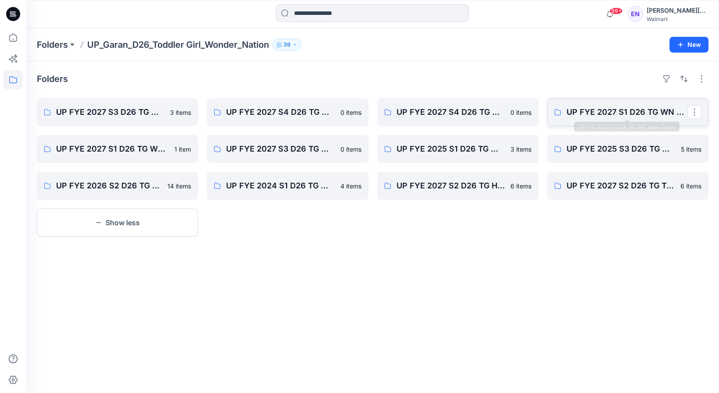
click at [624, 109] on p "UP FYE 2027 S1 D26 TG WN Table Garan" at bounding box center [626, 112] width 121 height 12
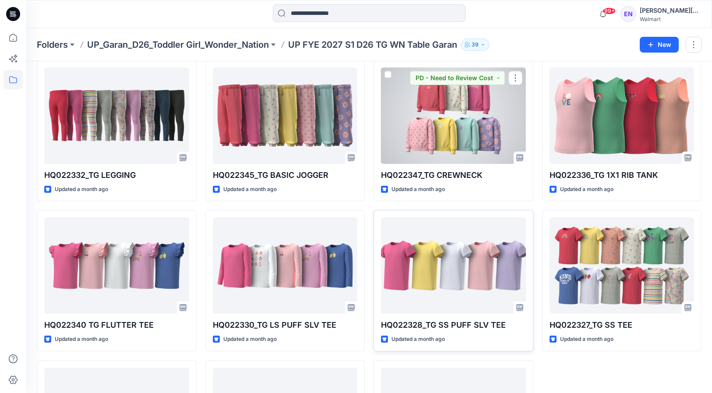
scroll to position [307, 0]
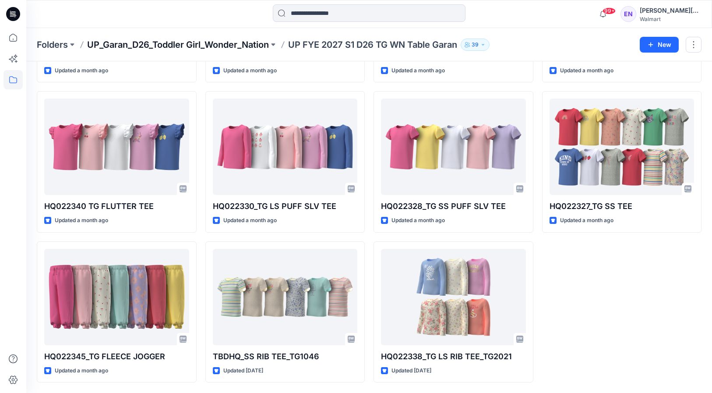
click at [181, 46] on p "UP_Garan_D26_Toddler Girl_Wonder_Nation" at bounding box center [178, 45] width 182 height 12
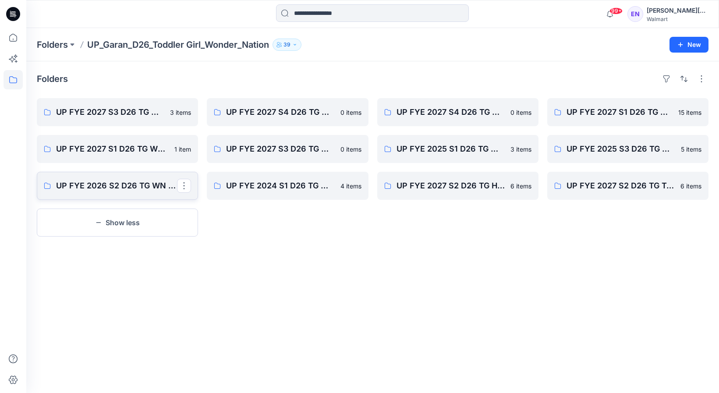
click at [149, 191] on p "UP FYE 2026 S2 D26 TG WN Garan" at bounding box center [116, 186] width 121 height 12
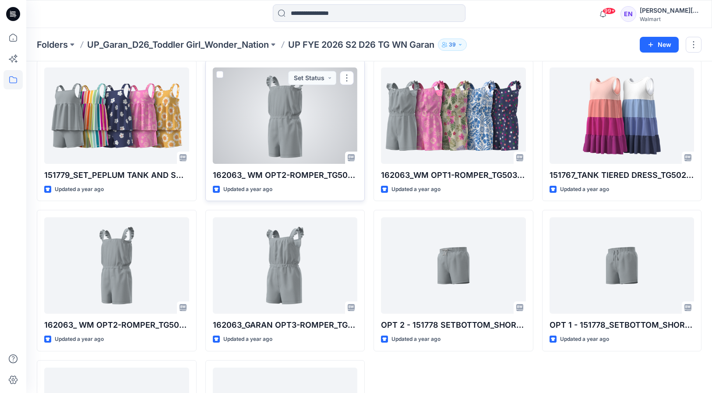
scroll to position [307, 0]
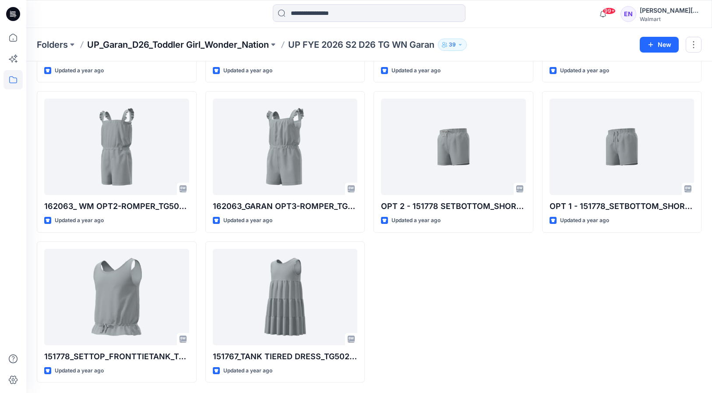
click at [190, 44] on p "UP_Garan_D26_Toddler Girl_Wonder_Nation" at bounding box center [178, 45] width 182 height 12
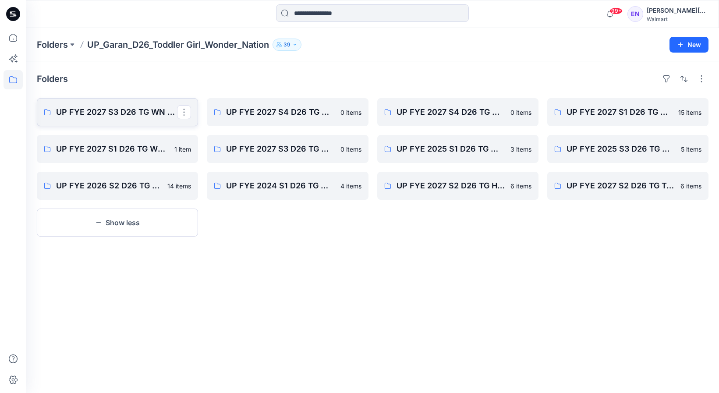
click at [166, 110] on p "UP FYE 2027 S3 D26 TG WN Table Garan" at bounding box center [116, 112] width 121 height 12
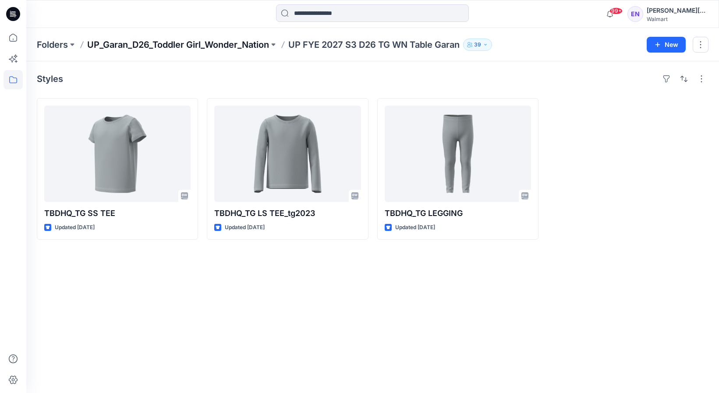
click at [166, 41] on p "UP_Garan_D26_Toddler Girl_Wonder_Nation" at bounding box center [178, 45] width 182 height 12
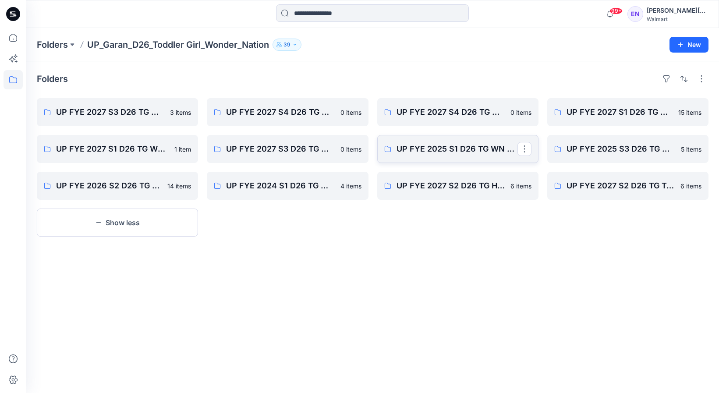
click at [434, 142] on link "UP FYE 2025 S1 D26 TG WN Garan" at bounding box center [457, 149] width 161 height 28
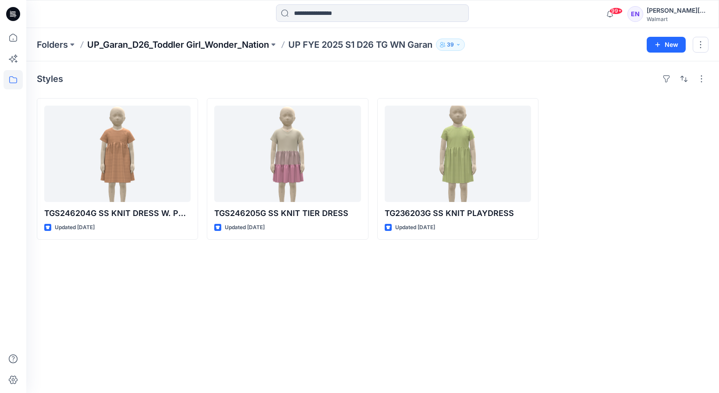
click at [208, 46] on p "UP_Garan_D26_Toddler Girl_Wonder_Nation" at bounding box center [178, 45] width 182 height 12
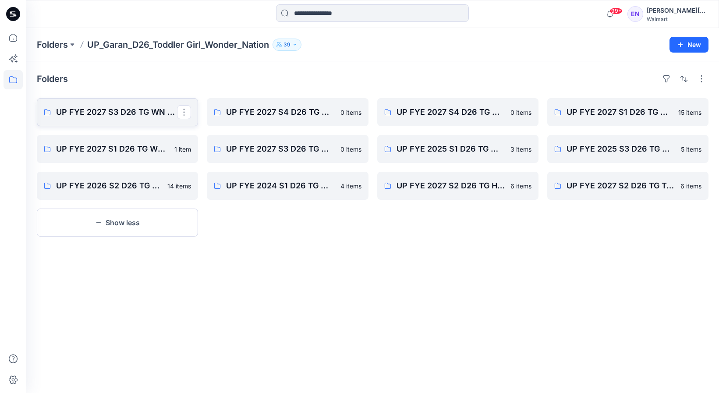
click at [129, 106] on p "UP FYE 2027 S3 D26 TG WN Table Garan" at bounding box center [116, 112] width 121 height 12
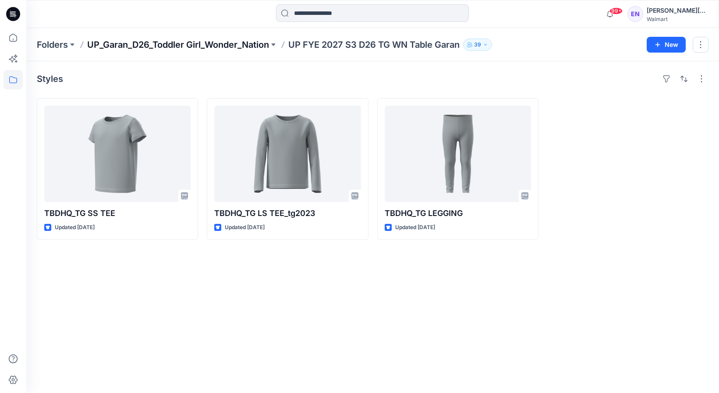
click at [191, 44] on p "UP_Garan_D26_Toddler Girl_Wonder_Nation" at bounding box center [178, 45] width 182 height 12
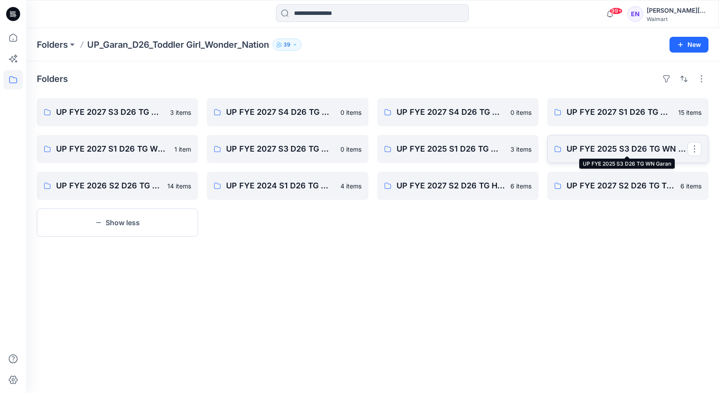
click at [583, 145] on p "UP FYE 2025 S3 D26 TG WN Garan" at bounding box center [626, 149] width 121 height 12
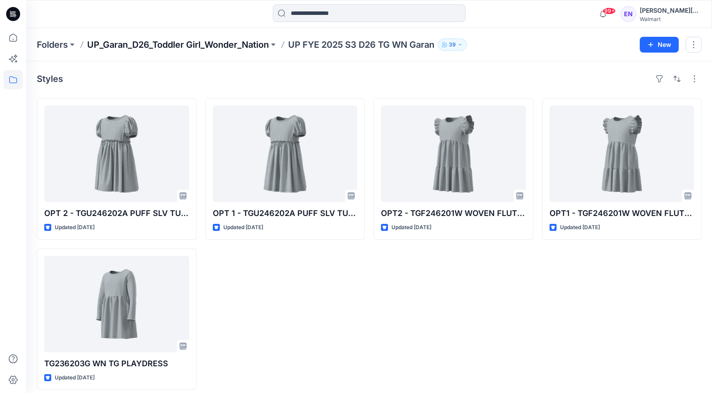
click at [134, 43] on p "UP_Garan_D26_Toddler Girl_Wonder_Nation" at bounding box center [178, 45] width 182 height 12
